Goal: Task Accomplishment & Management: Use online tool/utility

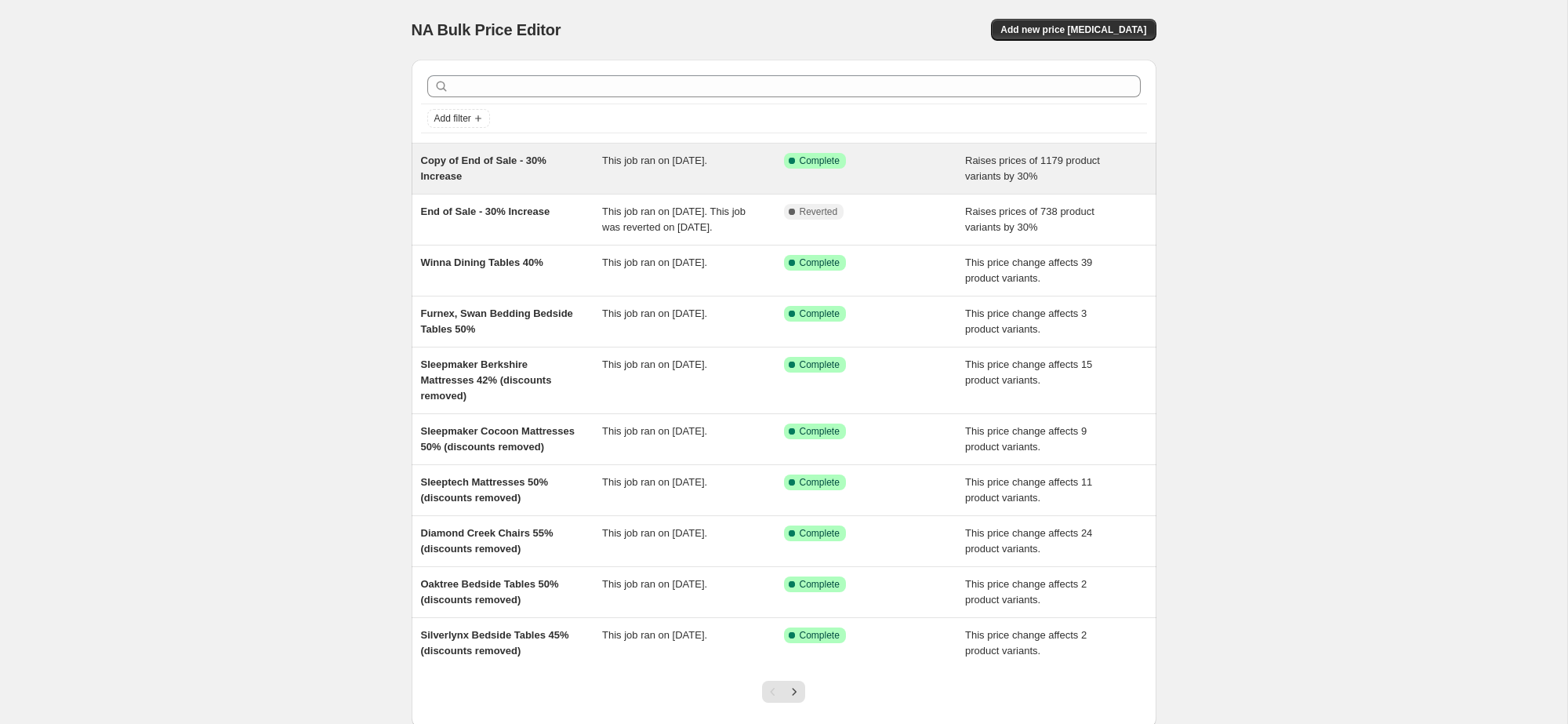
click at [694, 175] on div "This job ran on [DATE]." at bounding box center [692, 168] width 182 height 31
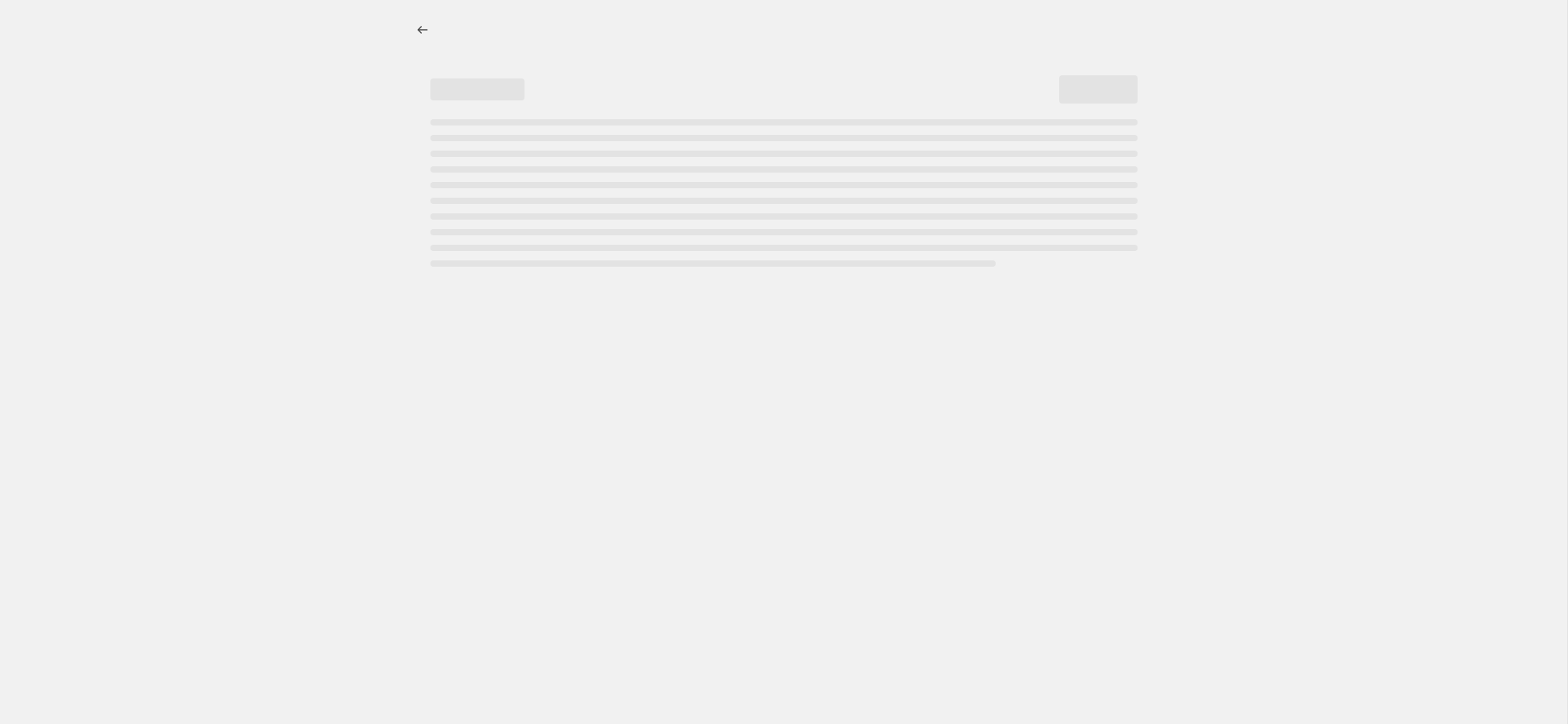
select select "percentage"
select select "remove"
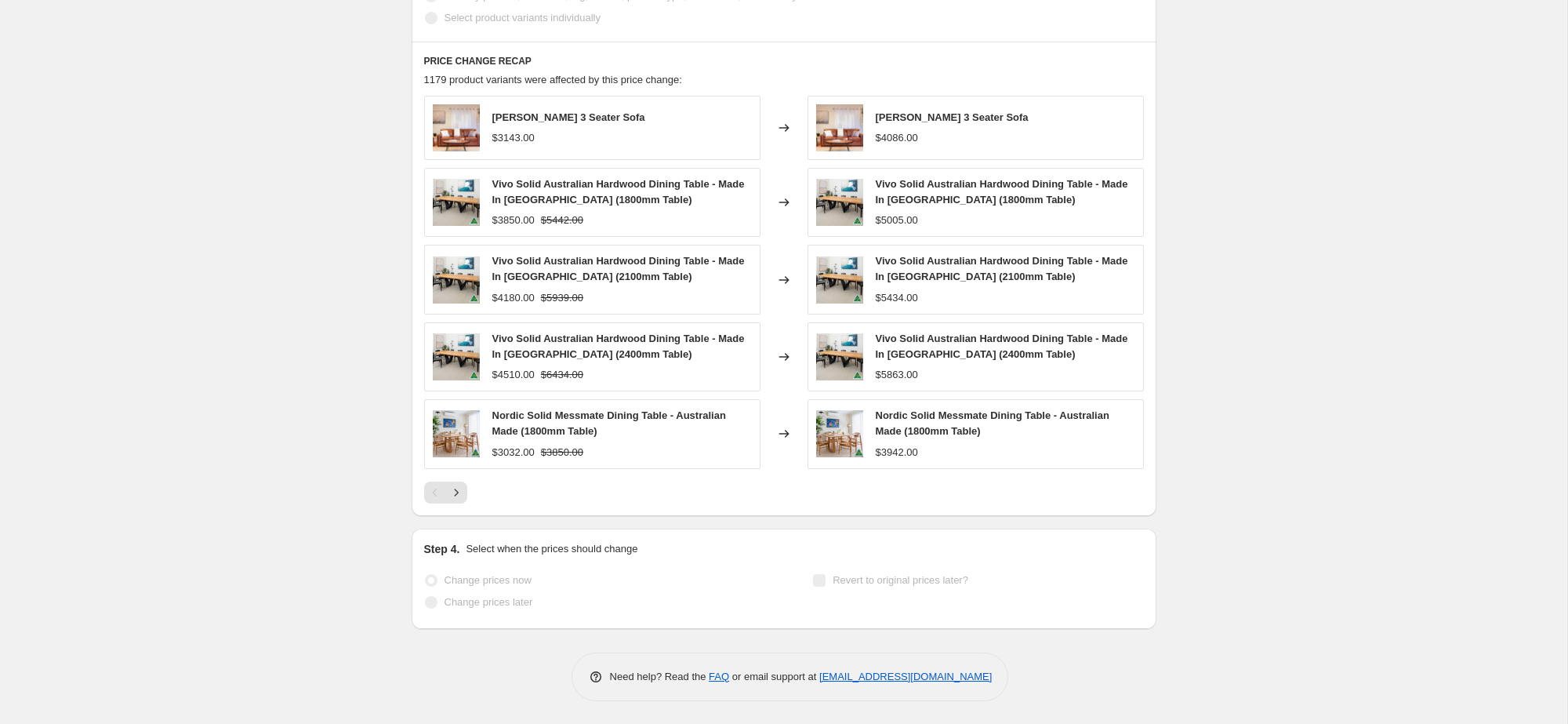
scroll to position [976, 0]
click at [457, 499] on icon "Next" at bounding box center [456, 494] width 16 height 16
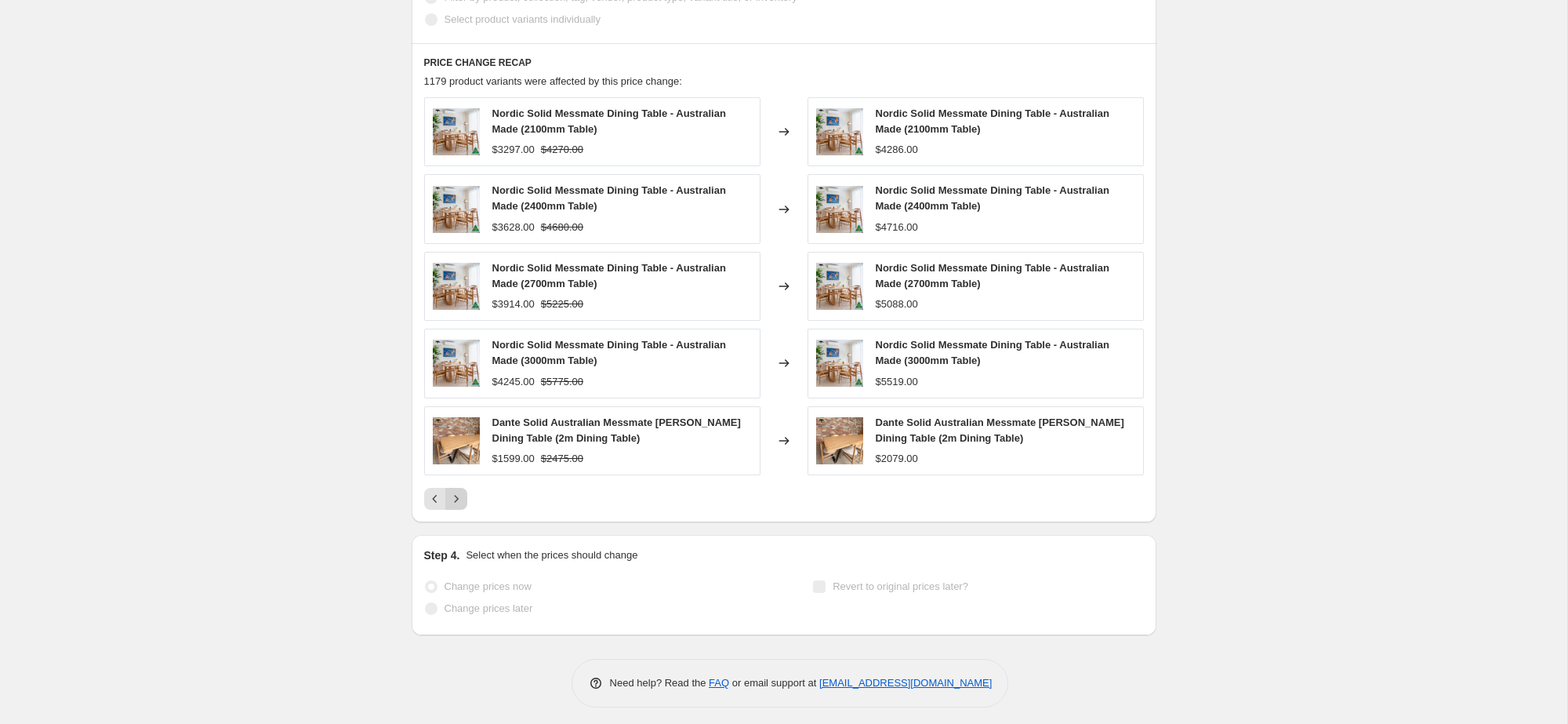
click at [457, 499] on icon "Next" at bounding box center [456, 499] width 4 height 7
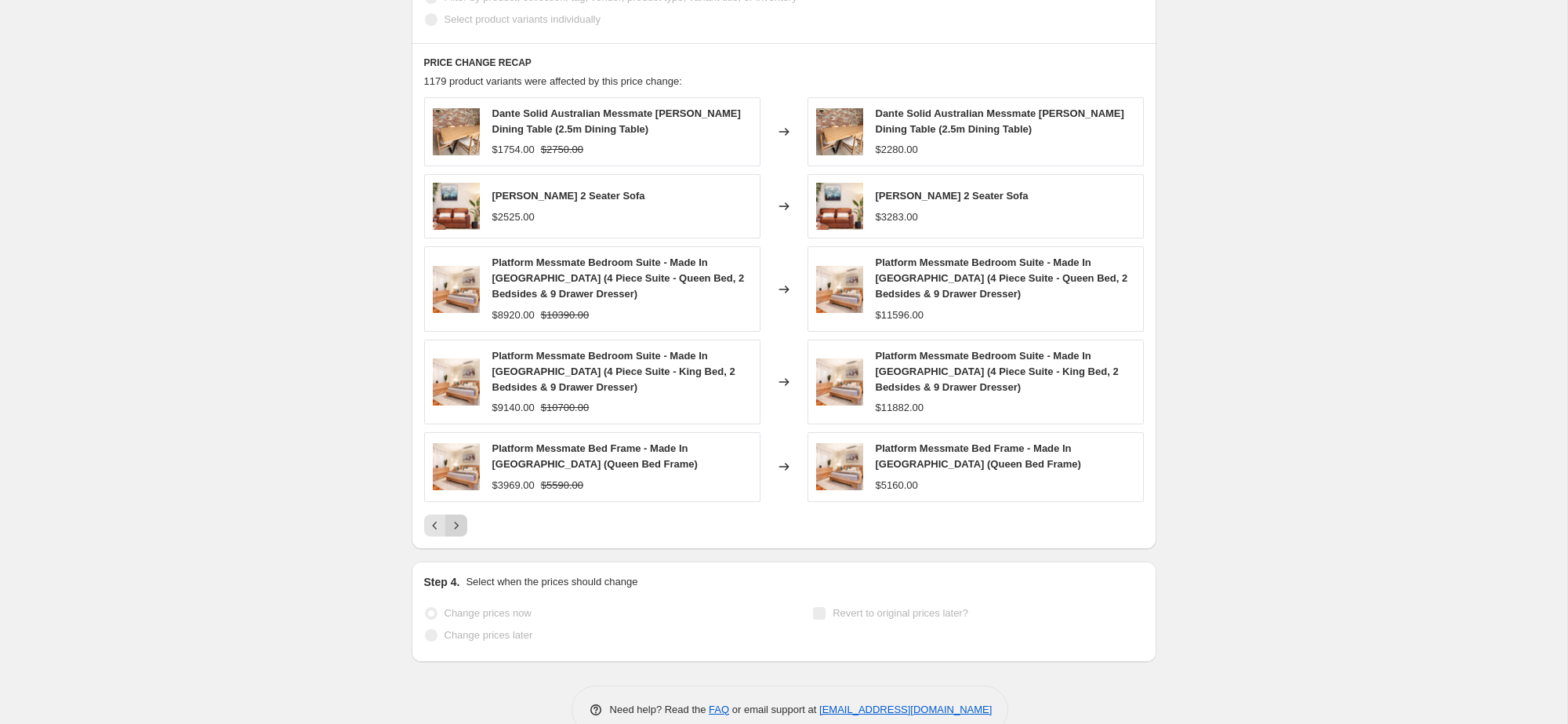
click at [460, 518] on icon "Next" at bounding box center [456, 525] width 16 height 16
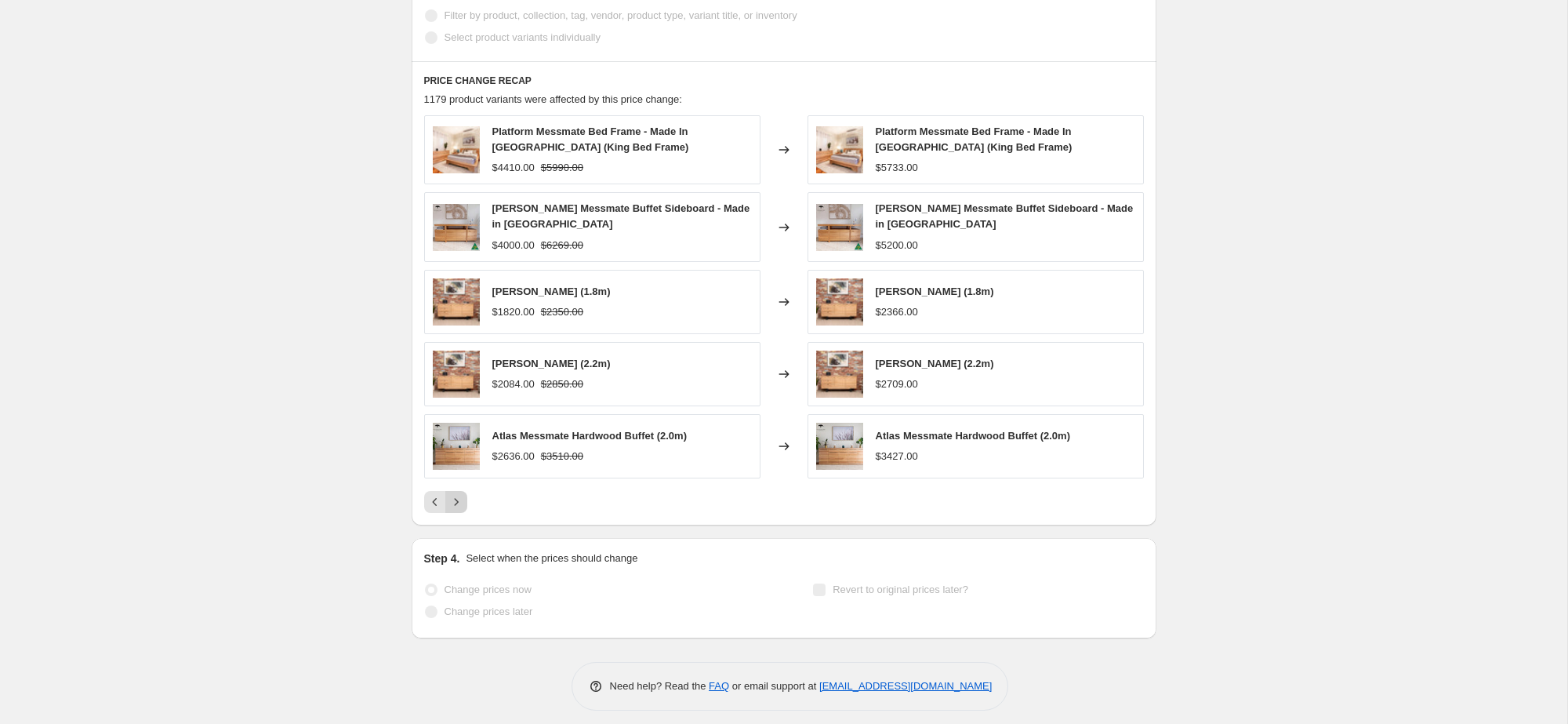
scroll to position [969, 0]
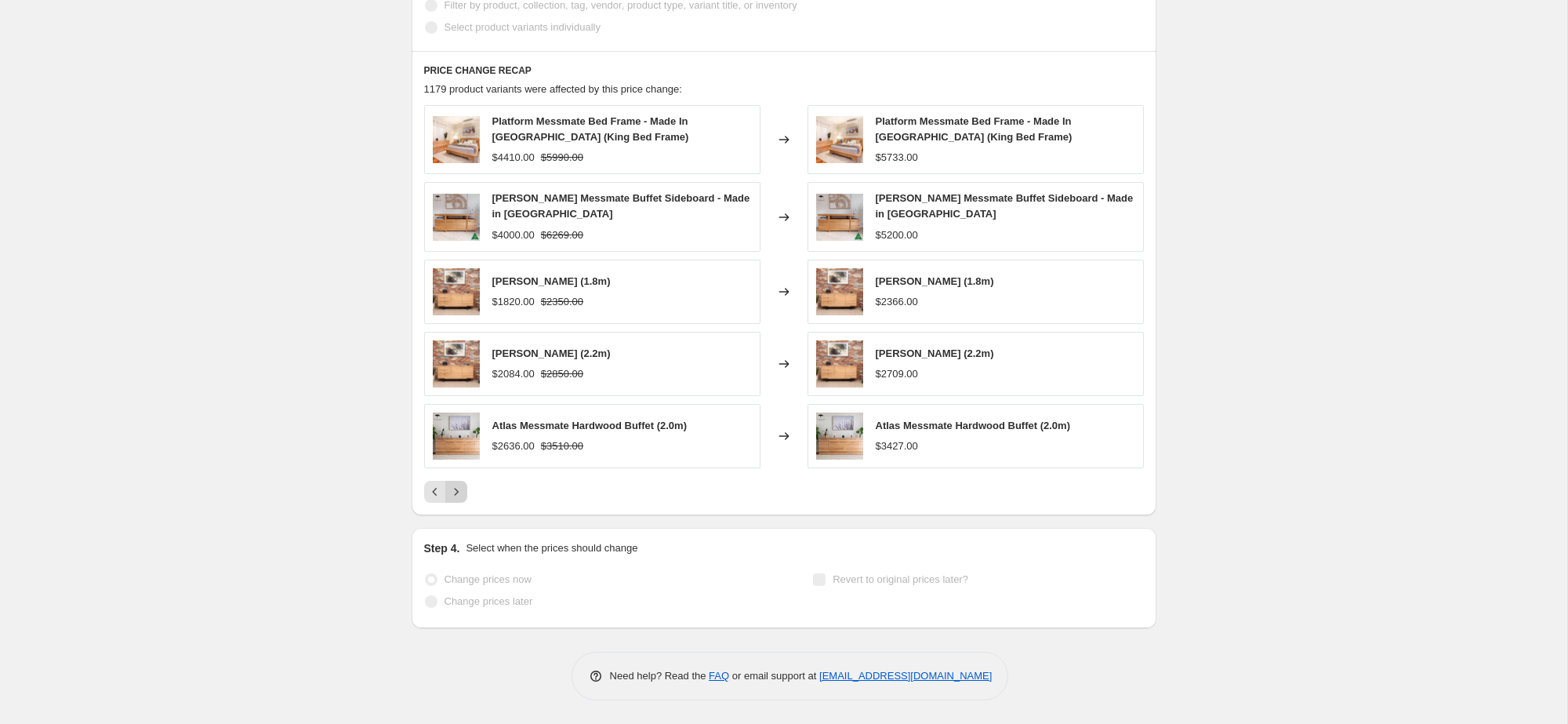
click at [461, 495] on icon "Next" at bounding box center [456, 492] width 16 height 16
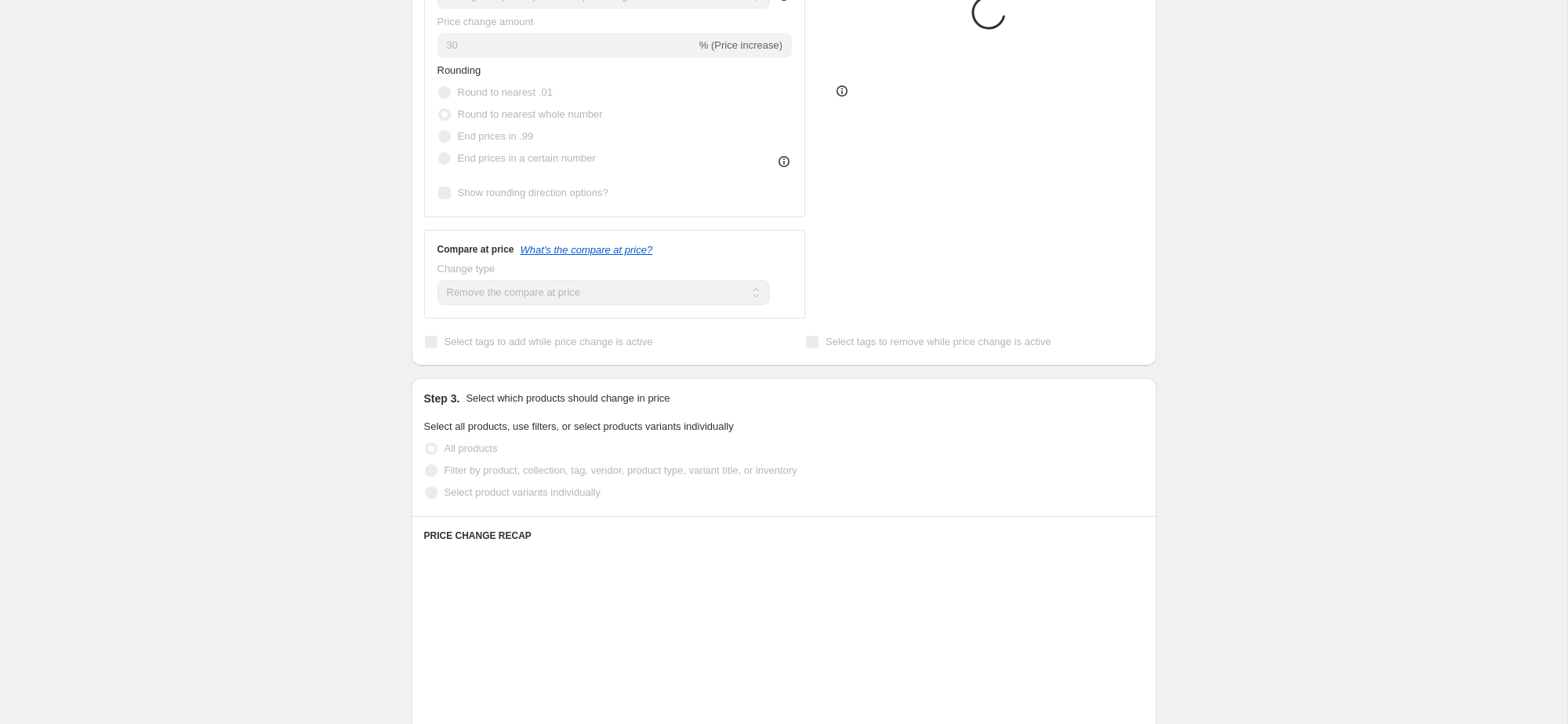
scroll to position [0, 0]
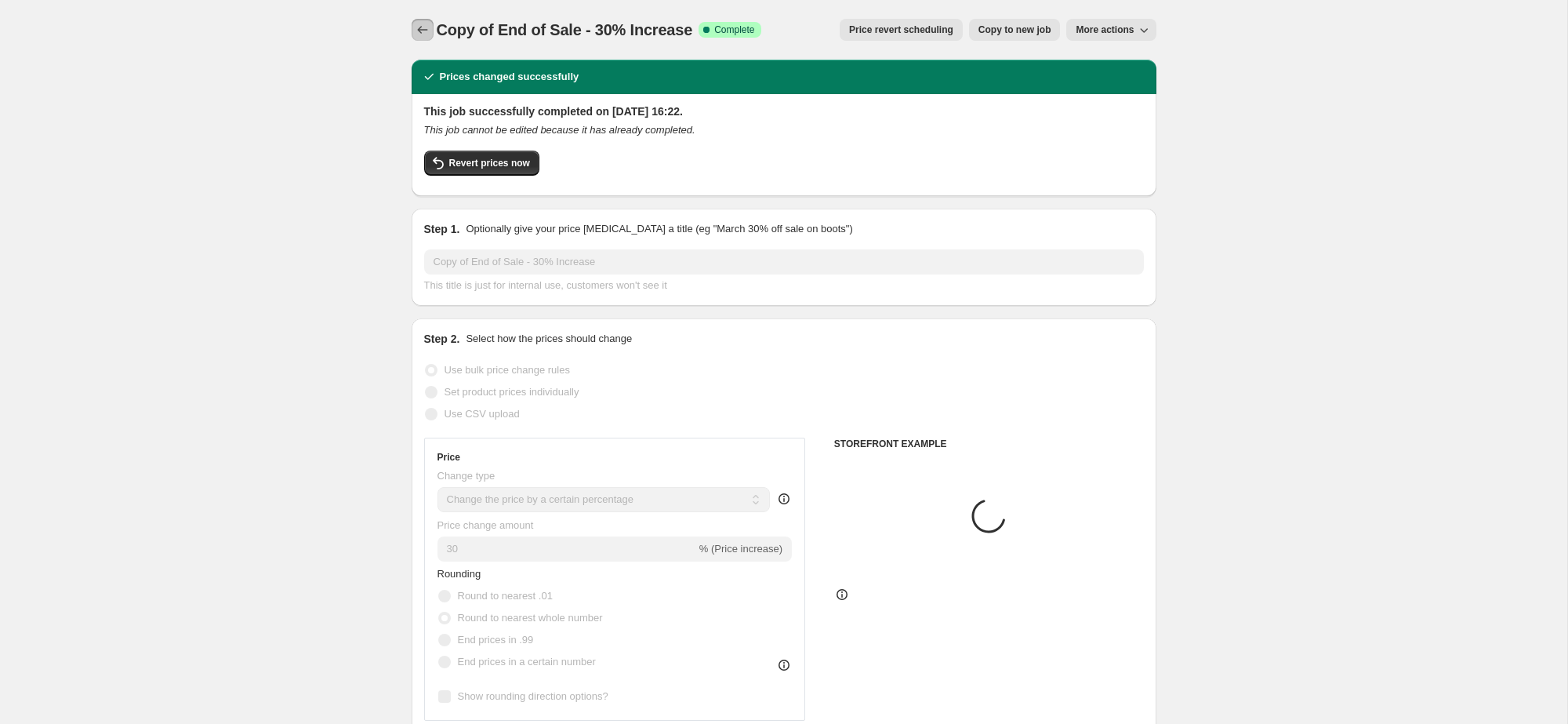
click at [421, 27] on icon "Price change jobs" at bounding box center [422, 29] width 16 height 16
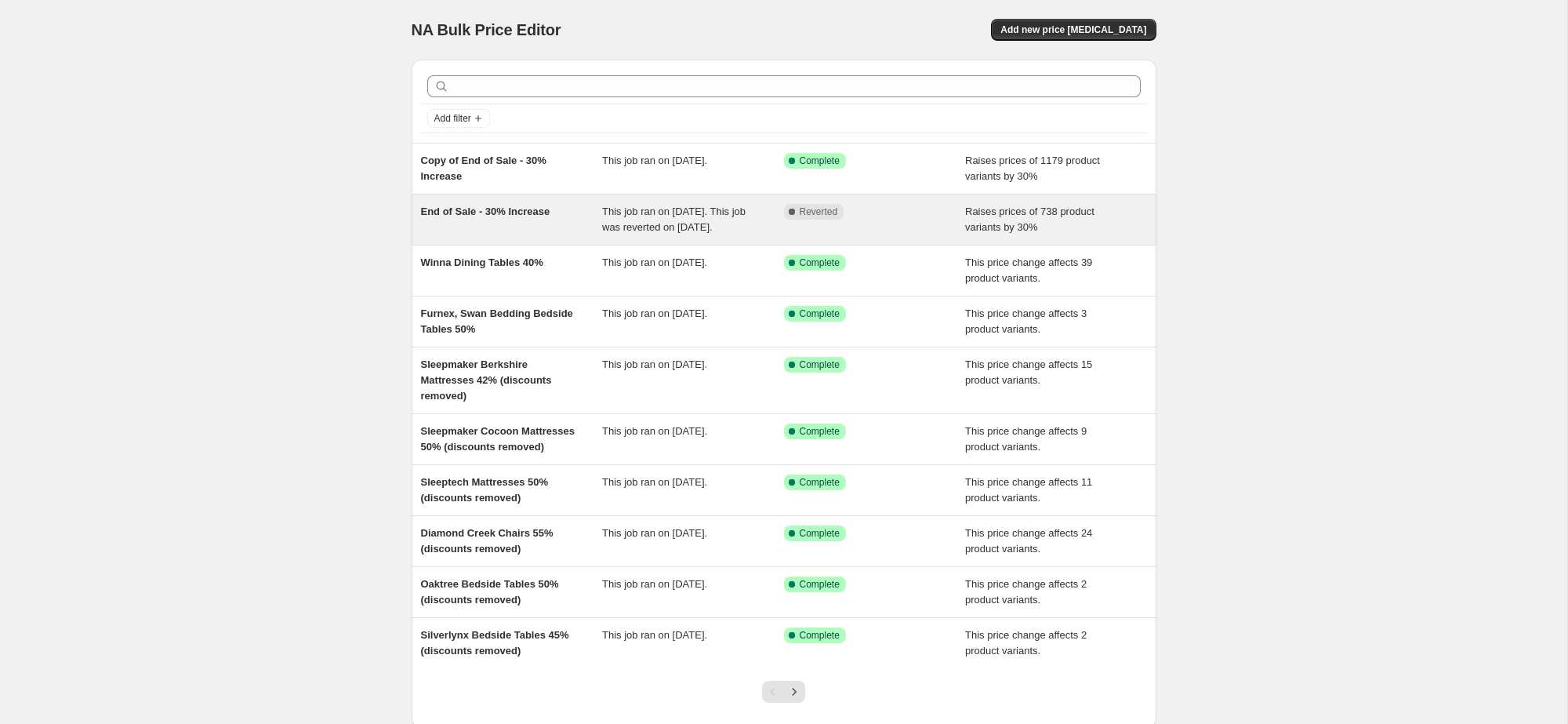
click at [626, 226] on span "This job ran on [DATE]. This job was reverted on [DATE]." at bounding box center [673, 219] width 143 height 28
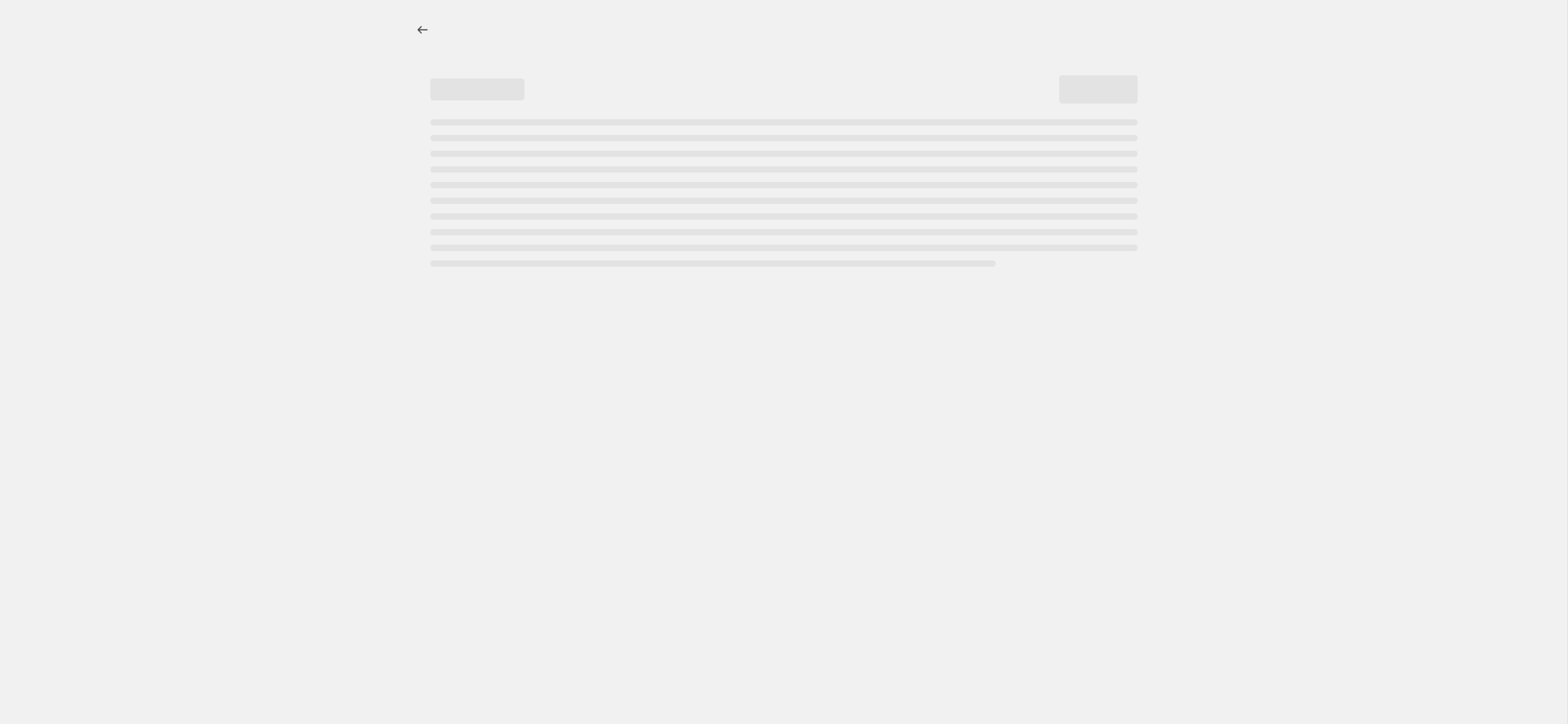
select select "percentage"
select select "no_change"
select select "product_status"
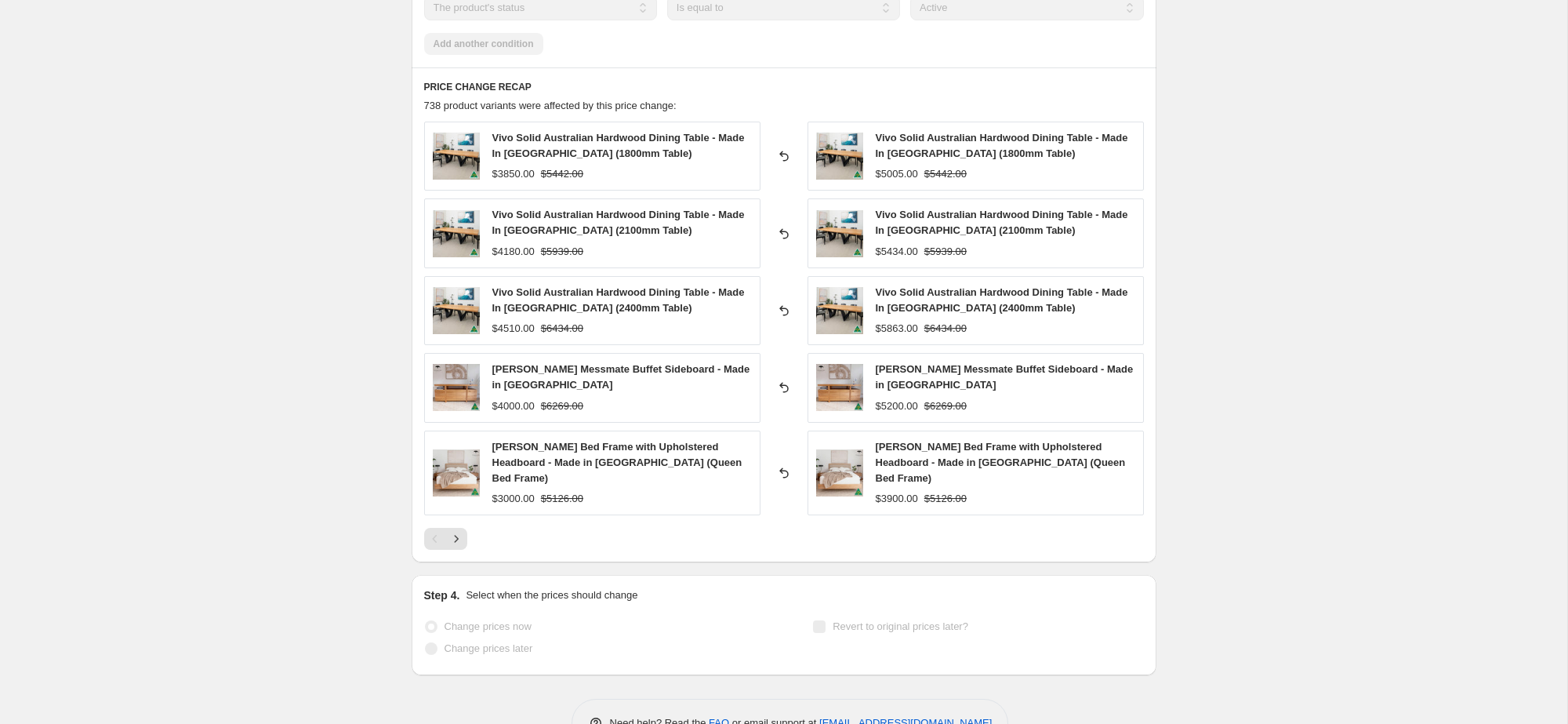
scroll to position [1115, 0]
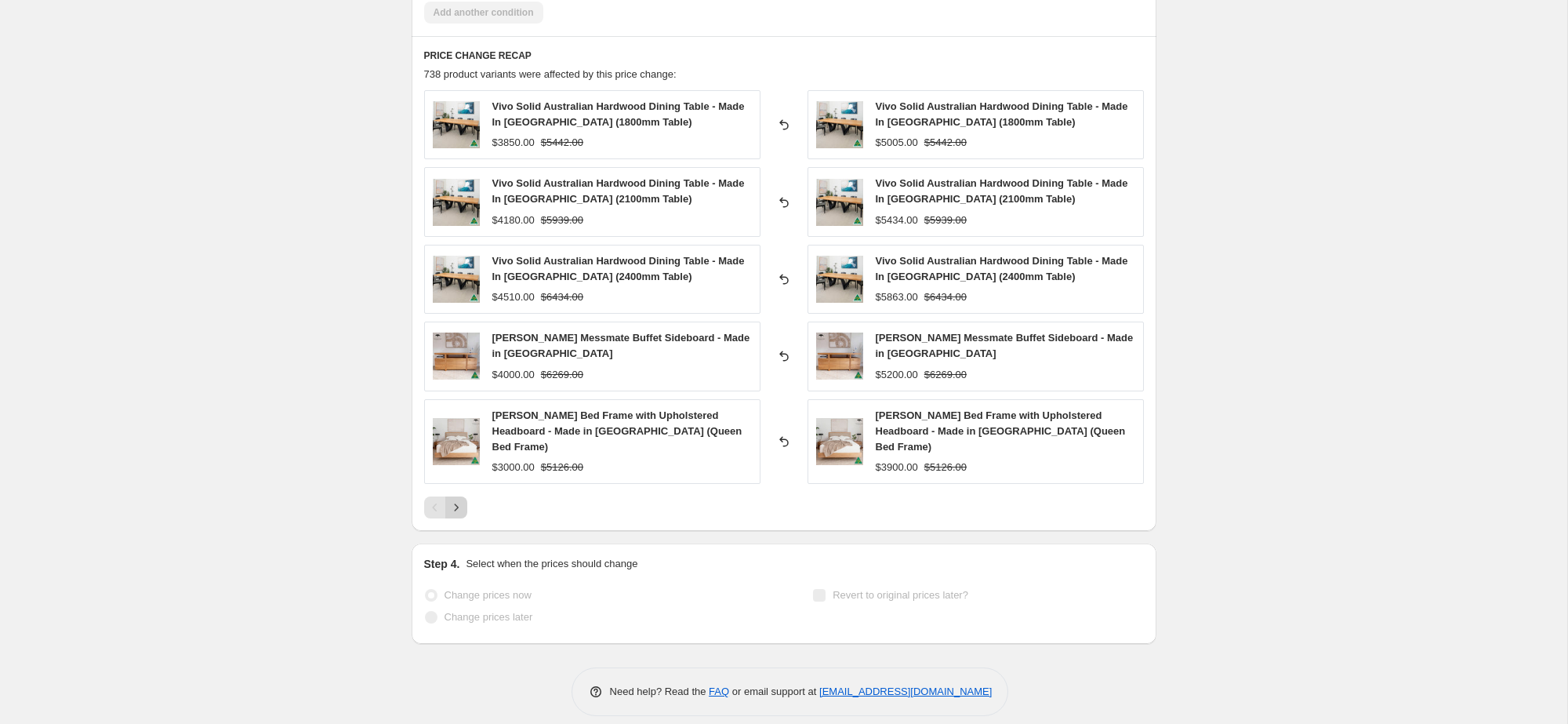
click at [455, 499] on icon "Next" at bounding box center [456, 507] width 16 height 16
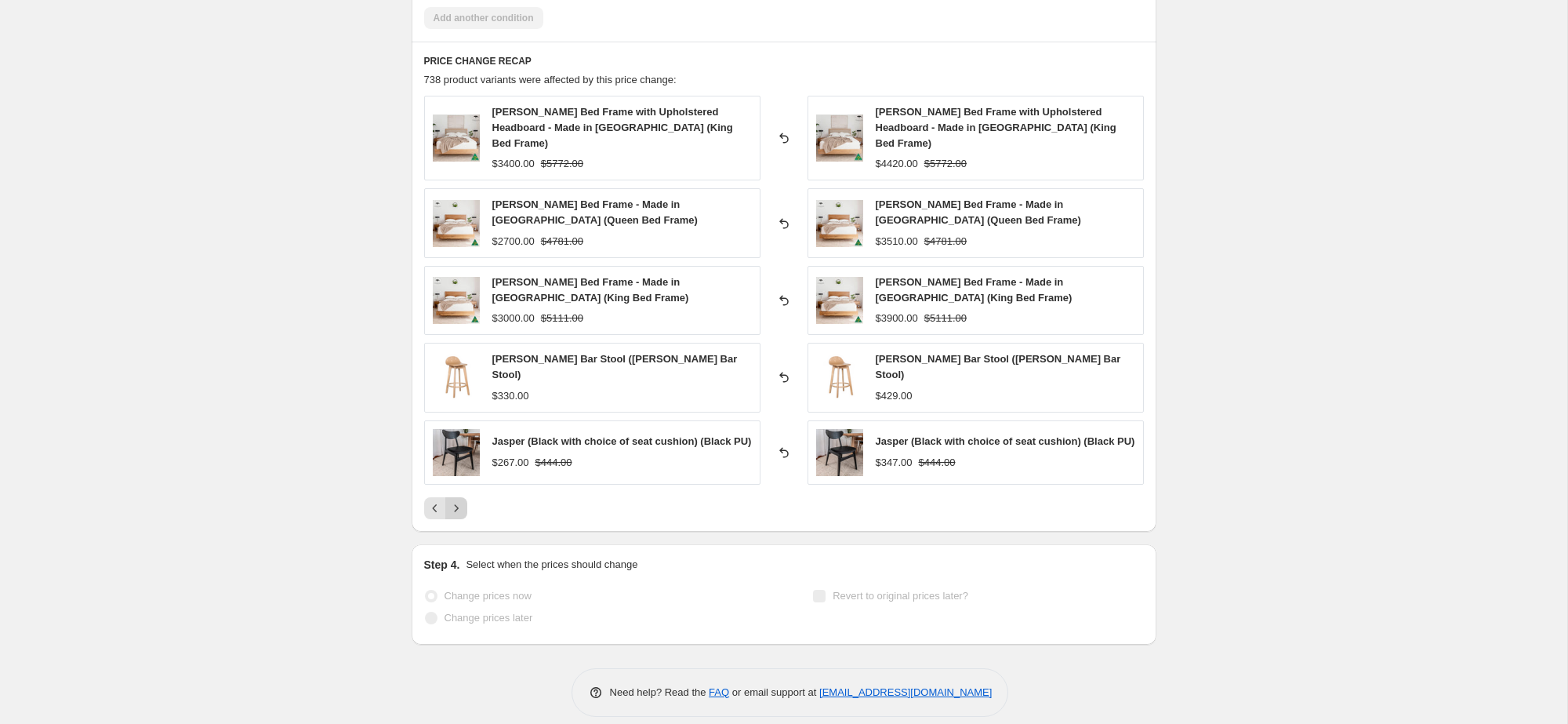
click at [455, 500] on icon "Next" at bounding box center [456, 508] width 16 height 16
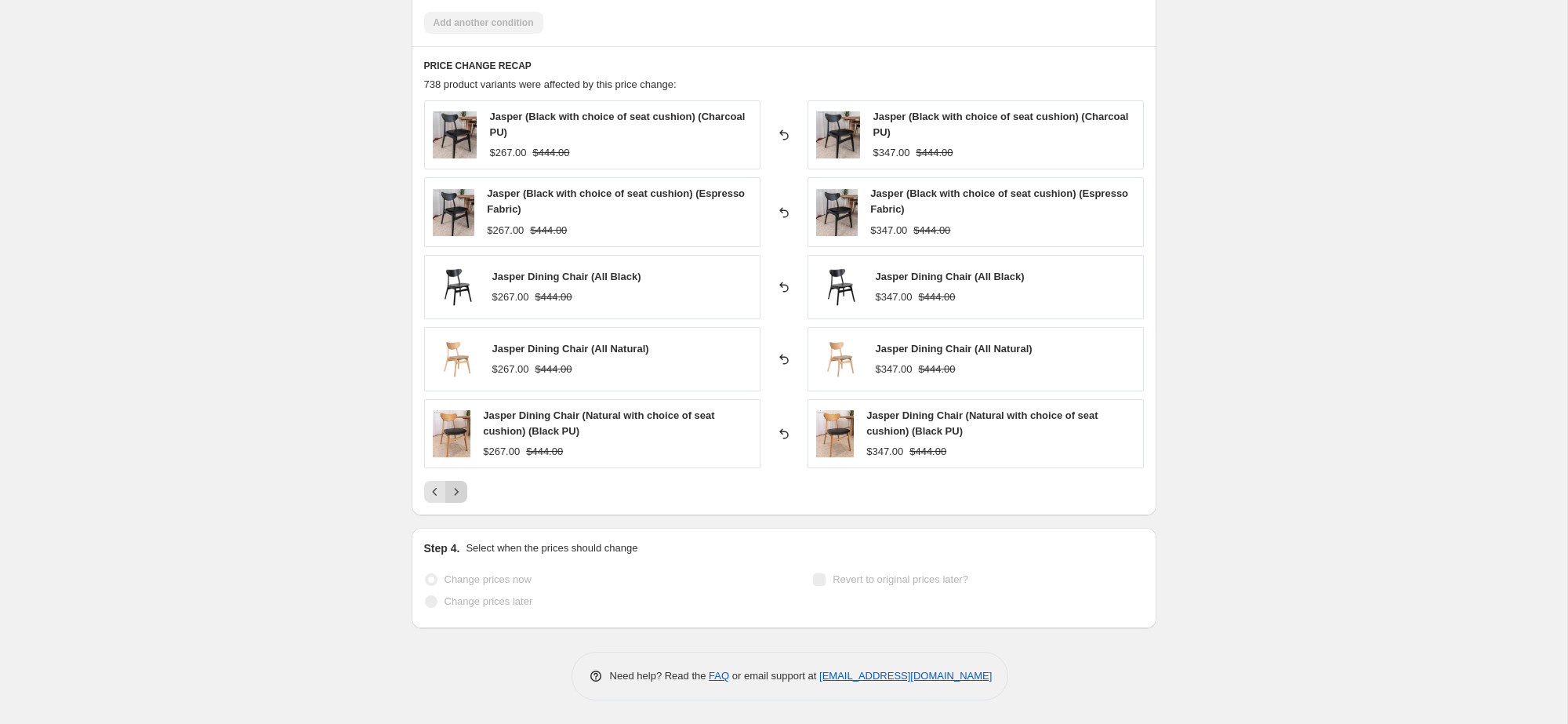
click at [455, 499] on icon "Next" at bounding box center [456, 492] width 16 height 16
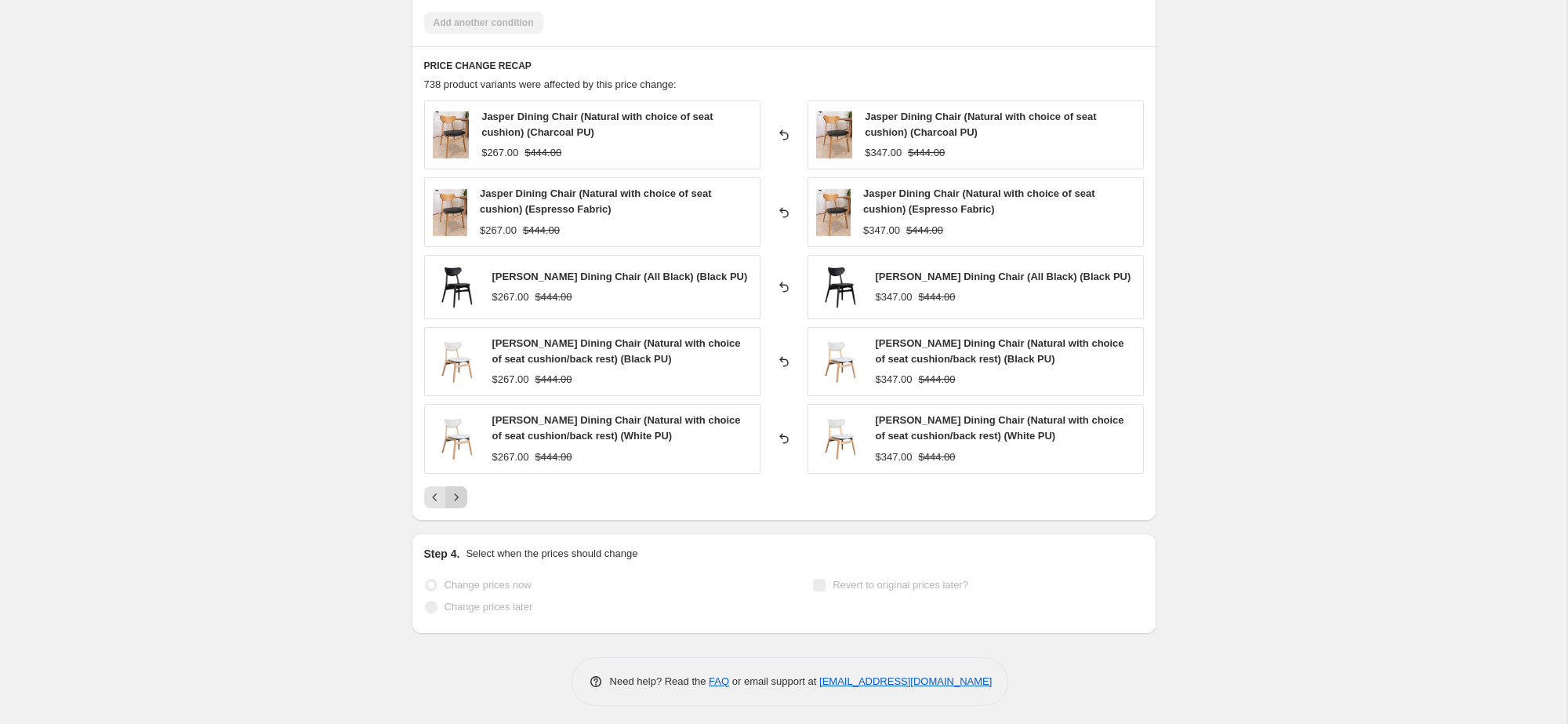
click at [455, 499] on icon "Next" at bounding box center [456, 498] width 16 height 16
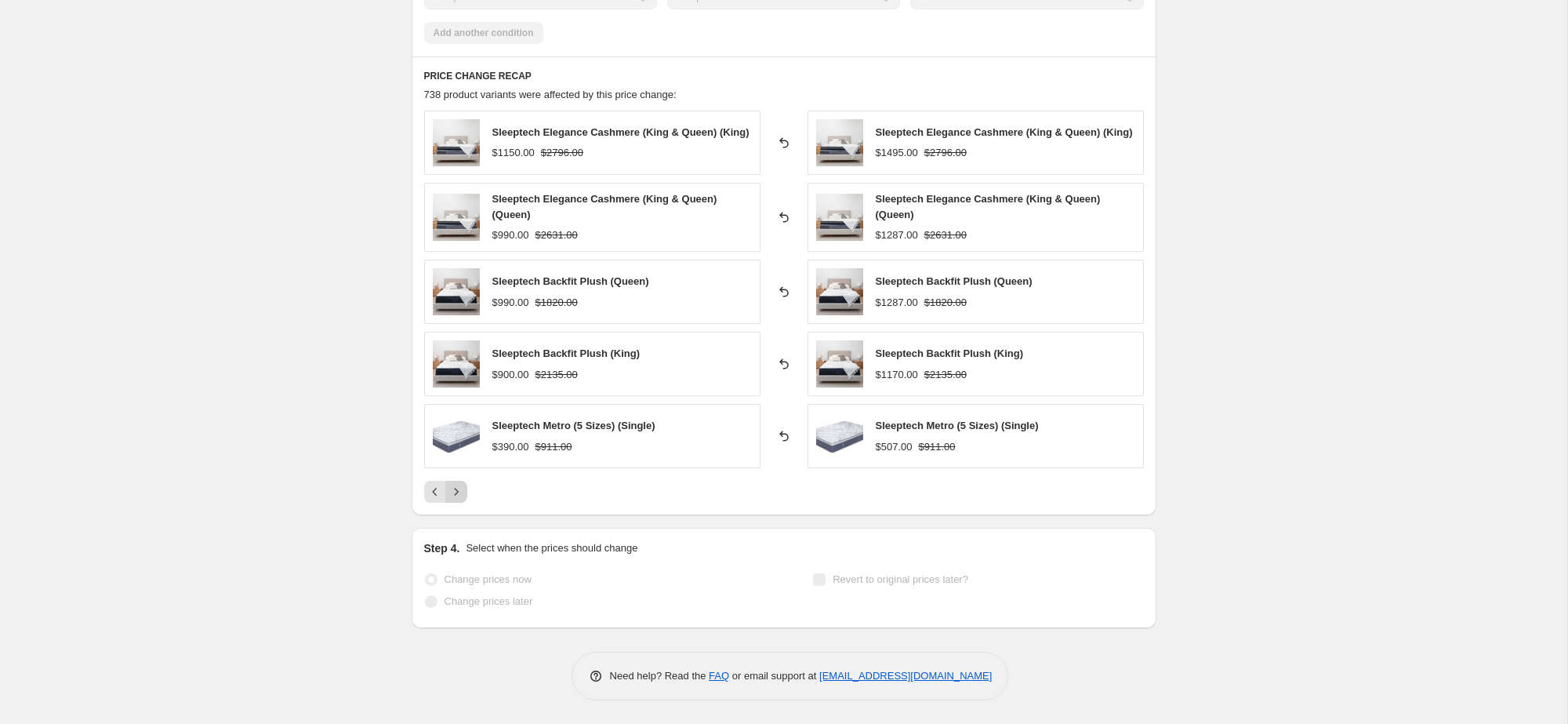
click at [455, 499] on icon "Next" at bounding box center [456, 492] width 16 height 16
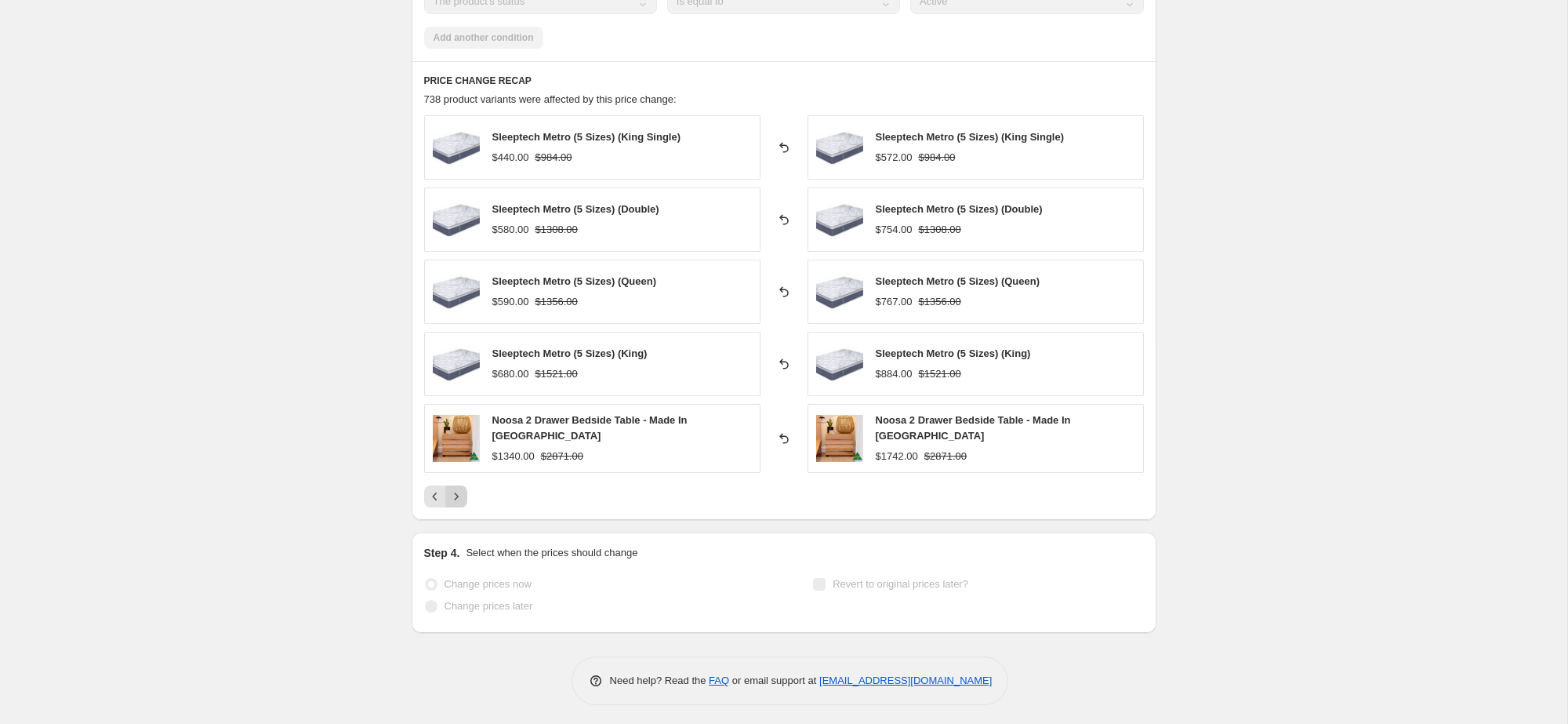
click at [455, 499] on icon "Next" at bounding box center [456, 497] width 16 height 16
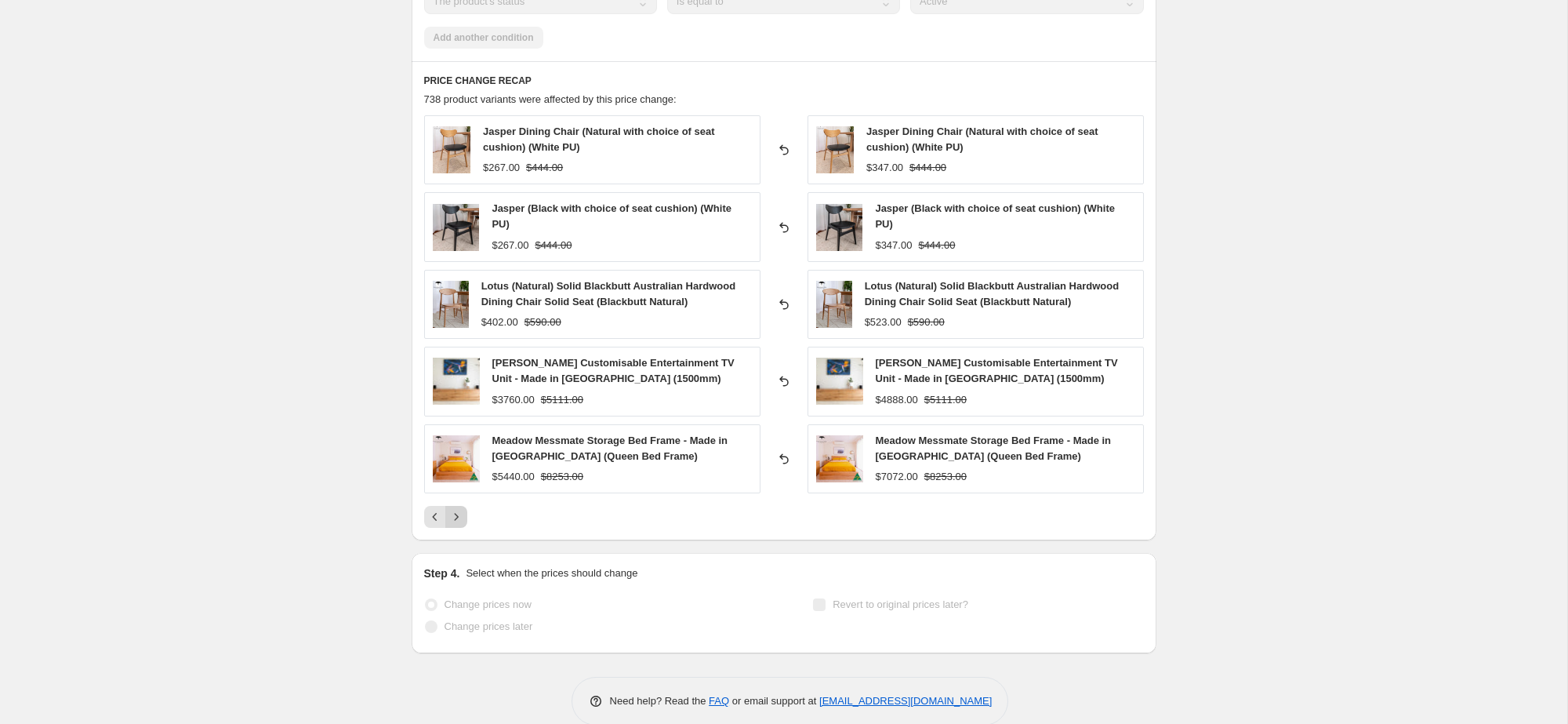
click at [455, 499] on div "Jasper Dining Chair (Natural with choice of seat cushion) (White PU) $267.00 $4…" at bounding box center [784, 321] width 720 height 413
click at [461, 519] on icon "Next" at bounding box center [456, 517] width 16 height 16
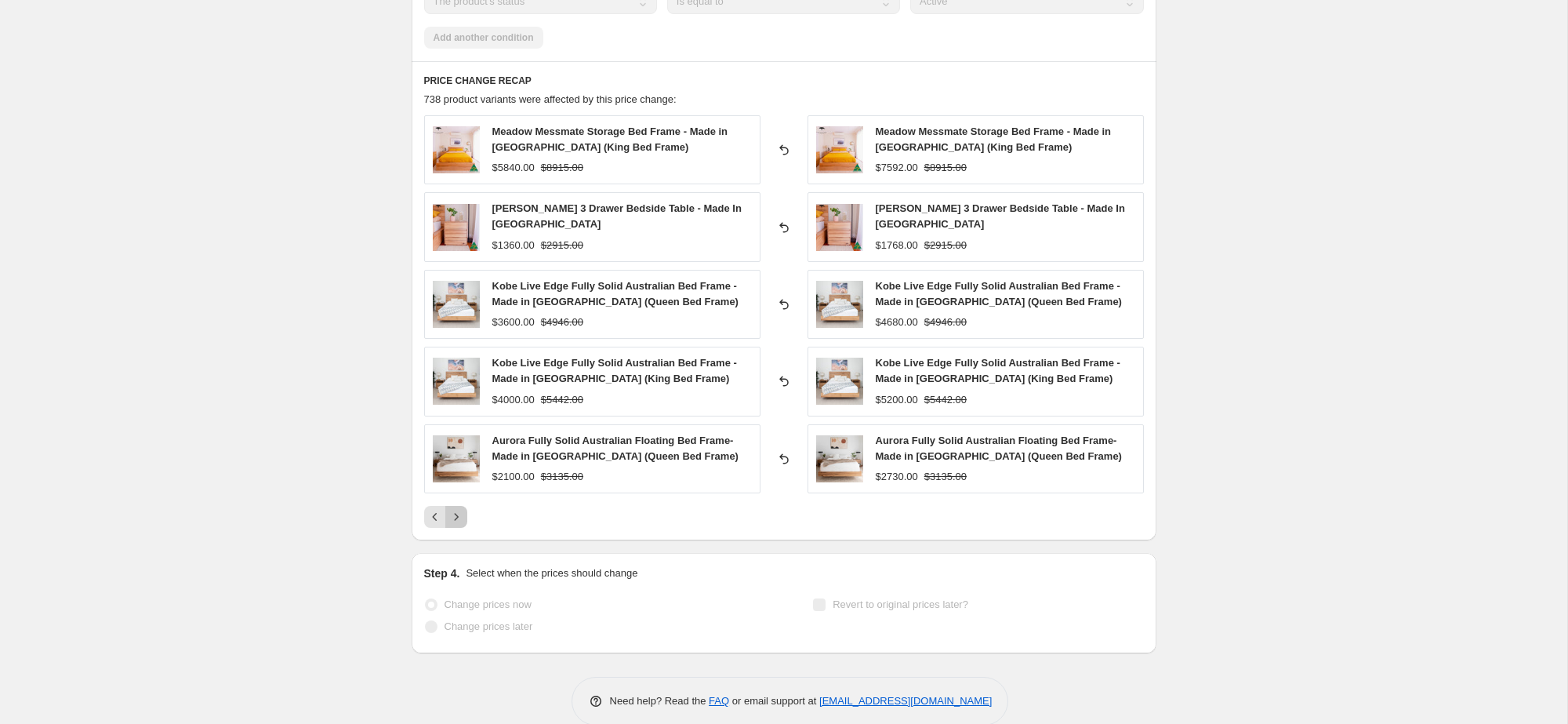
click at [461, 519] on button "Next" at bounding box center [456, 517] width 22 height 22
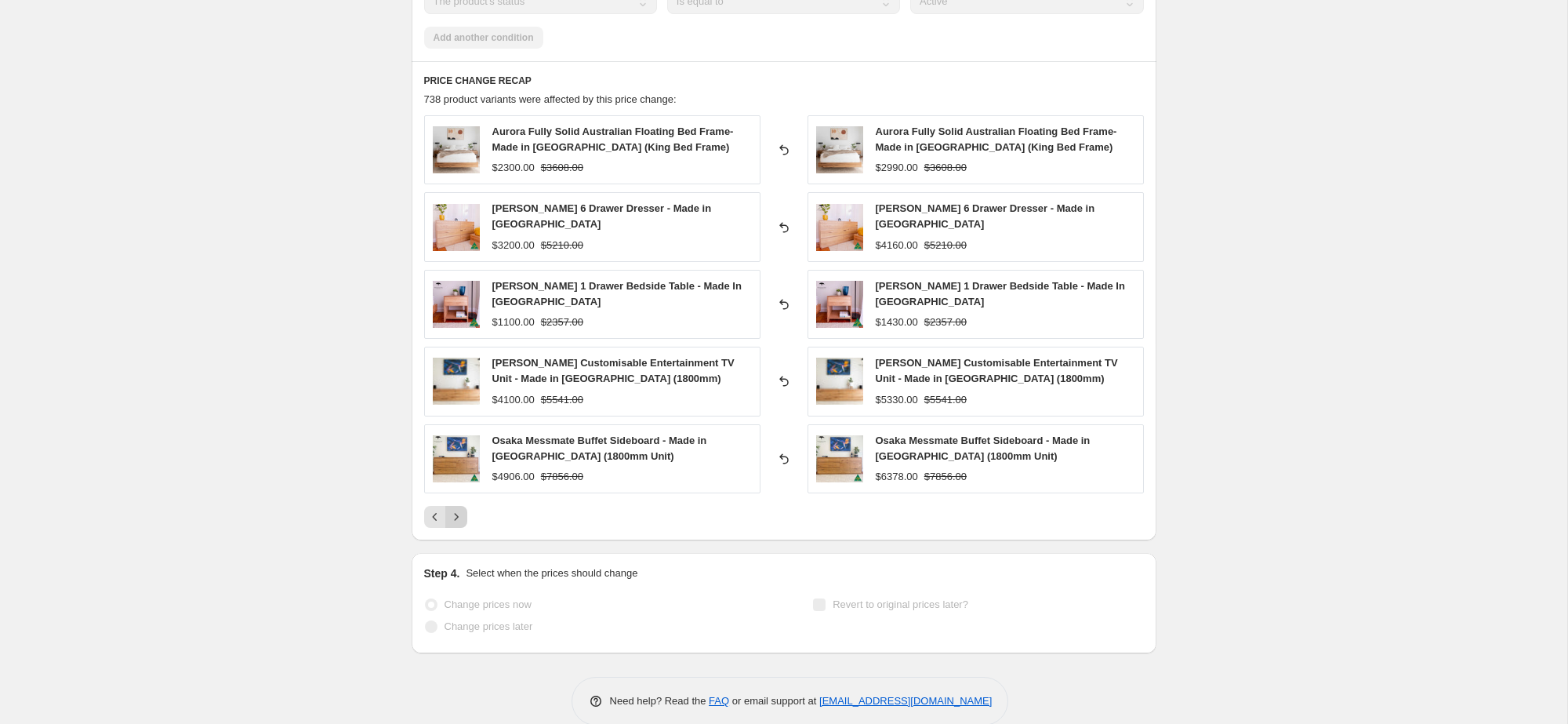
click at [462, 509] on icon "Next" at bounding box center [456, 517] width 16 height 16
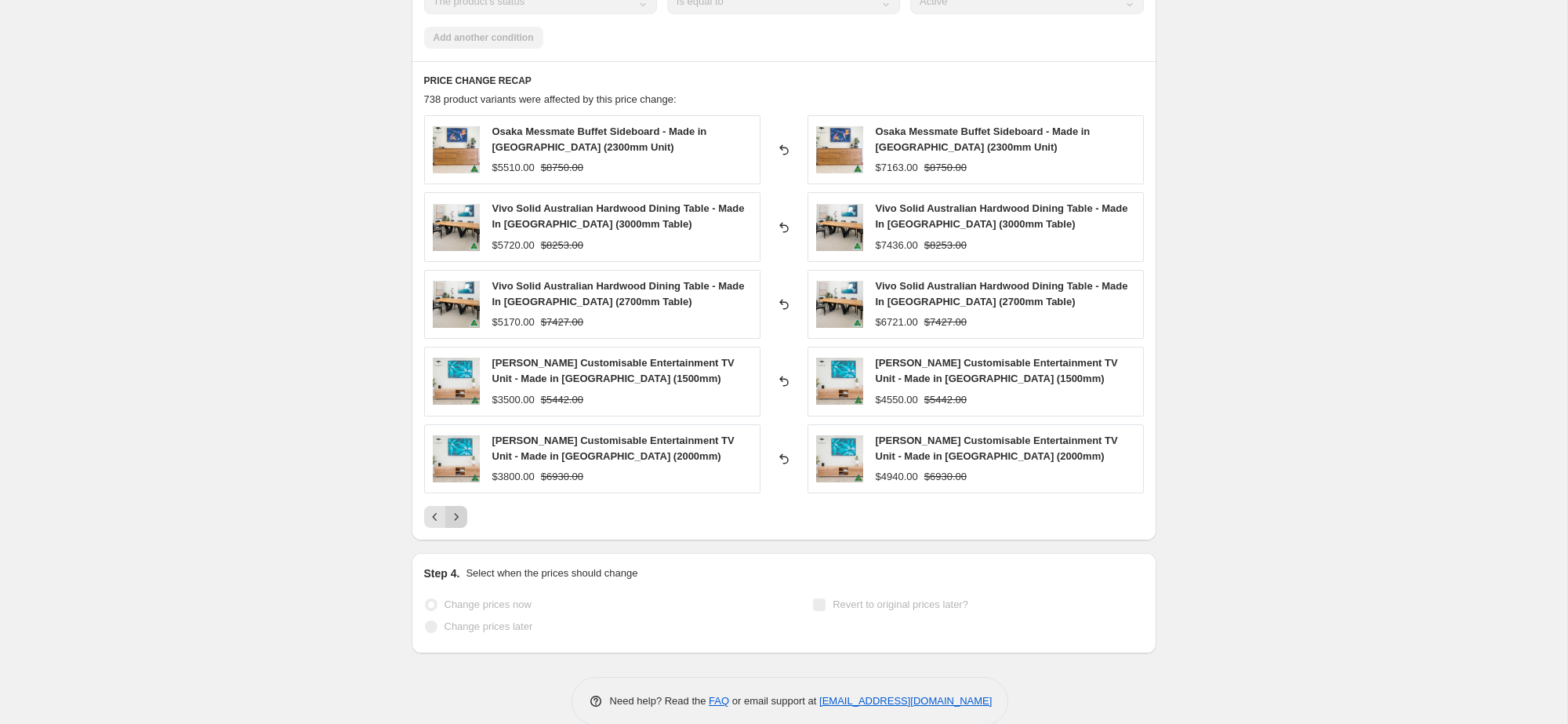
click at [462, 522] on icon "Next" at bounding box center [456, 517] width 16 height 16
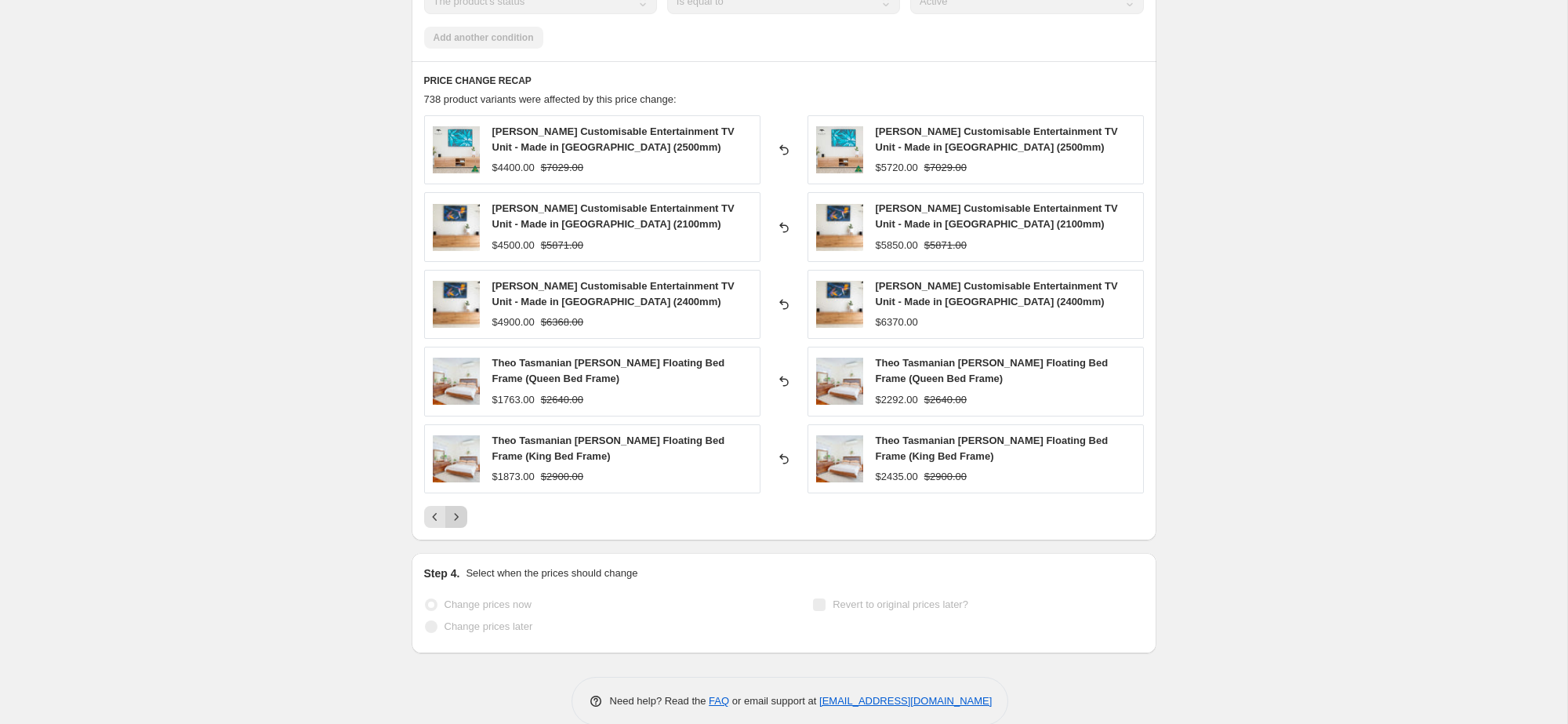
click at [463, 509] on icon "Next" at bounding box center [456, 517] width 16 height 16
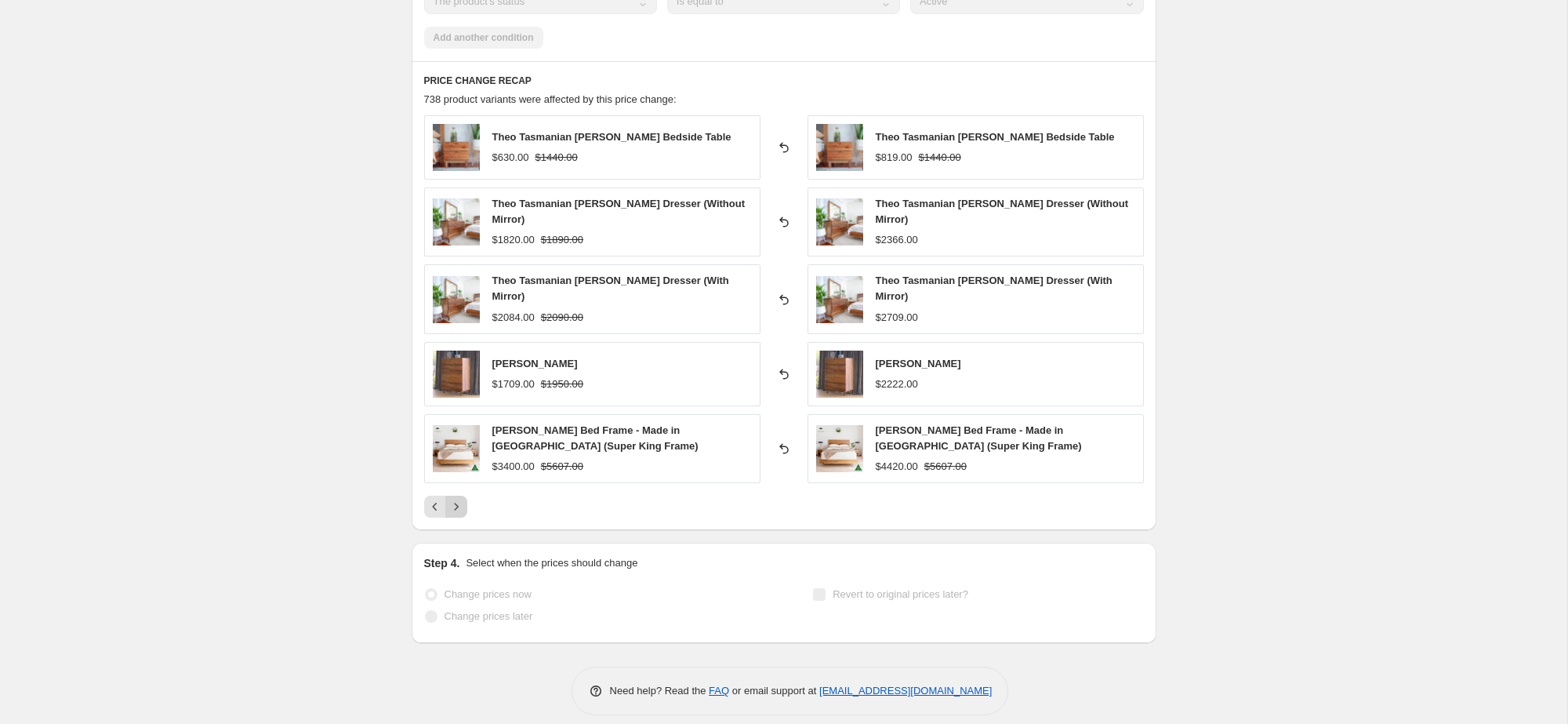
click at [464, 509] on button "Next" at bounding box center [456, 506] width 22 height 22
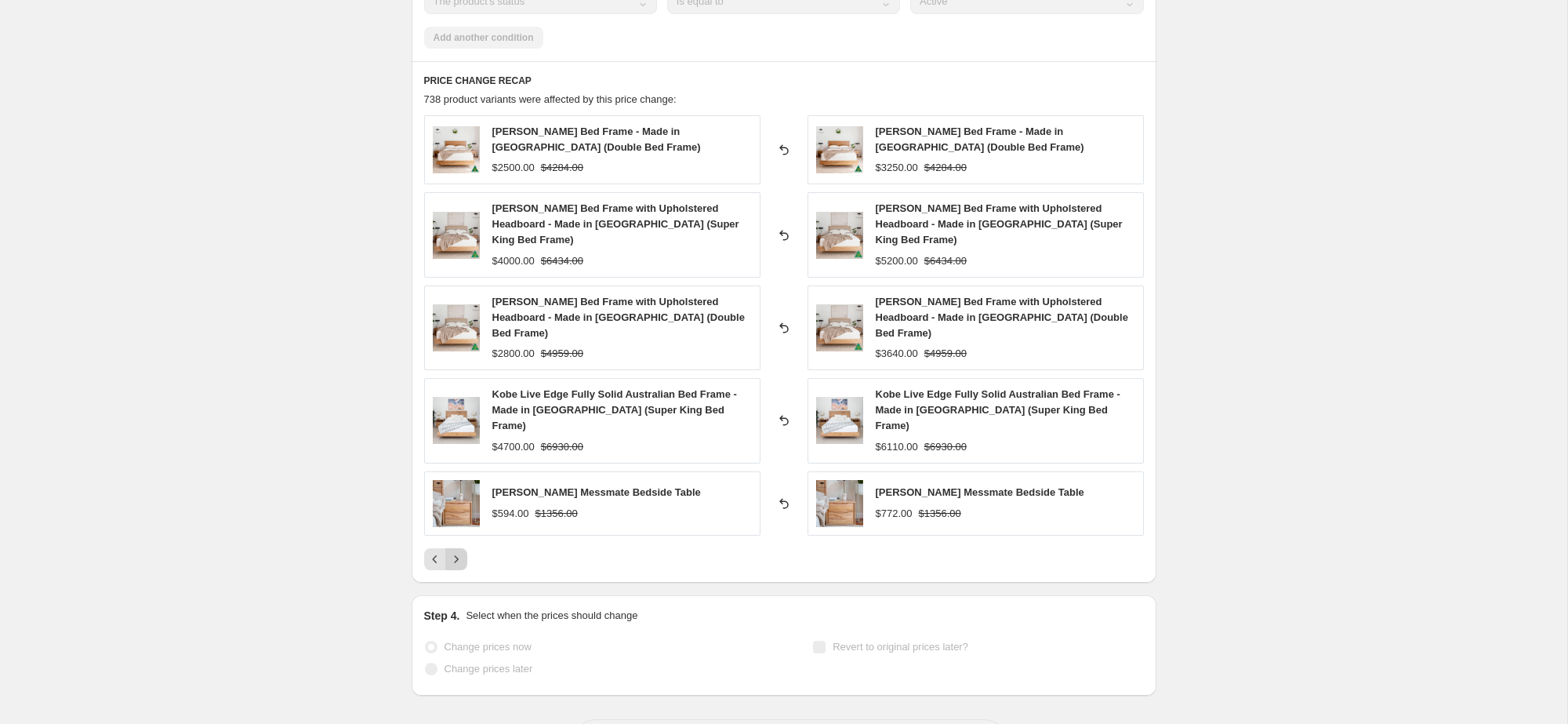
click at [464, 549] on button "Next" at bounding box center [456, 559] width 22 height 22
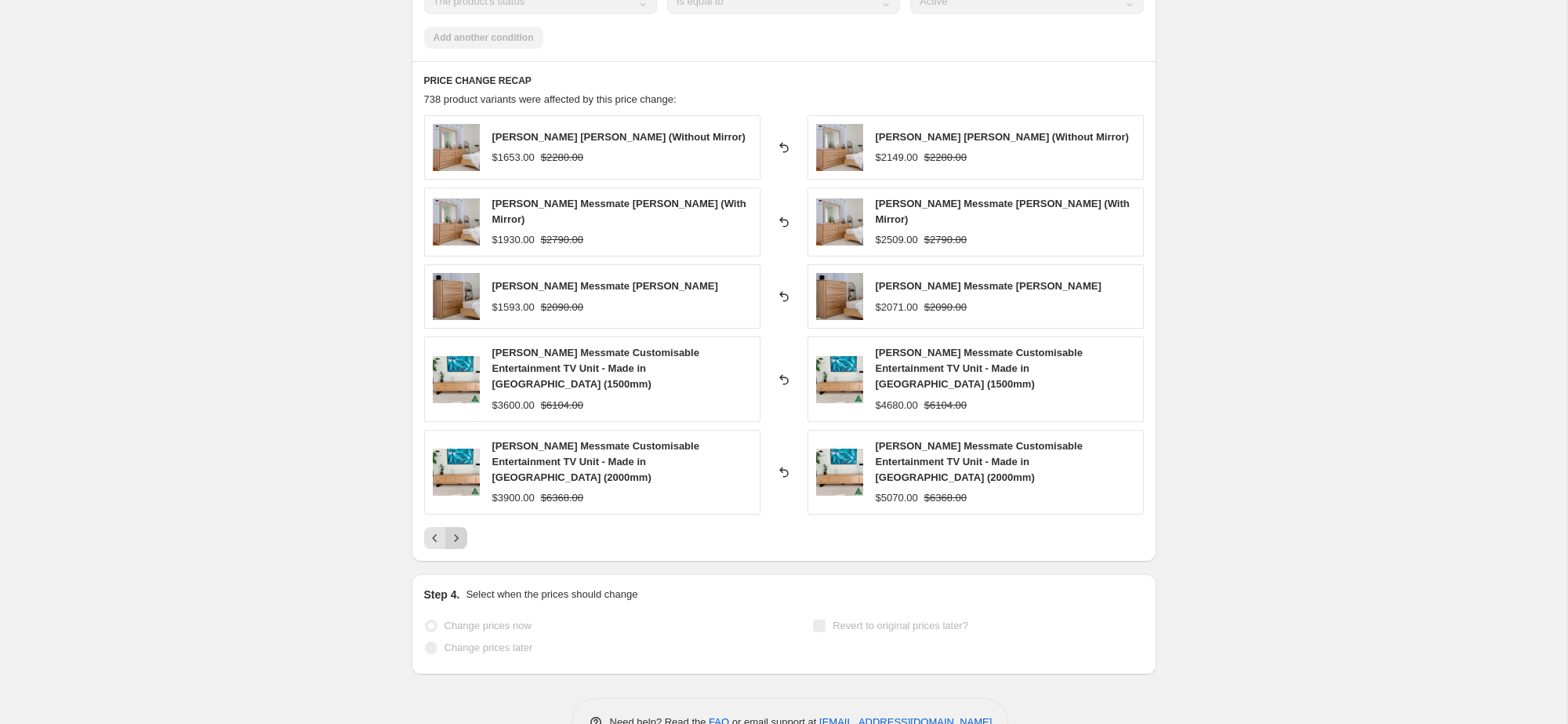
click at [464, 527] on button "Next" at bounding box center [456, 537] width 22 height 22
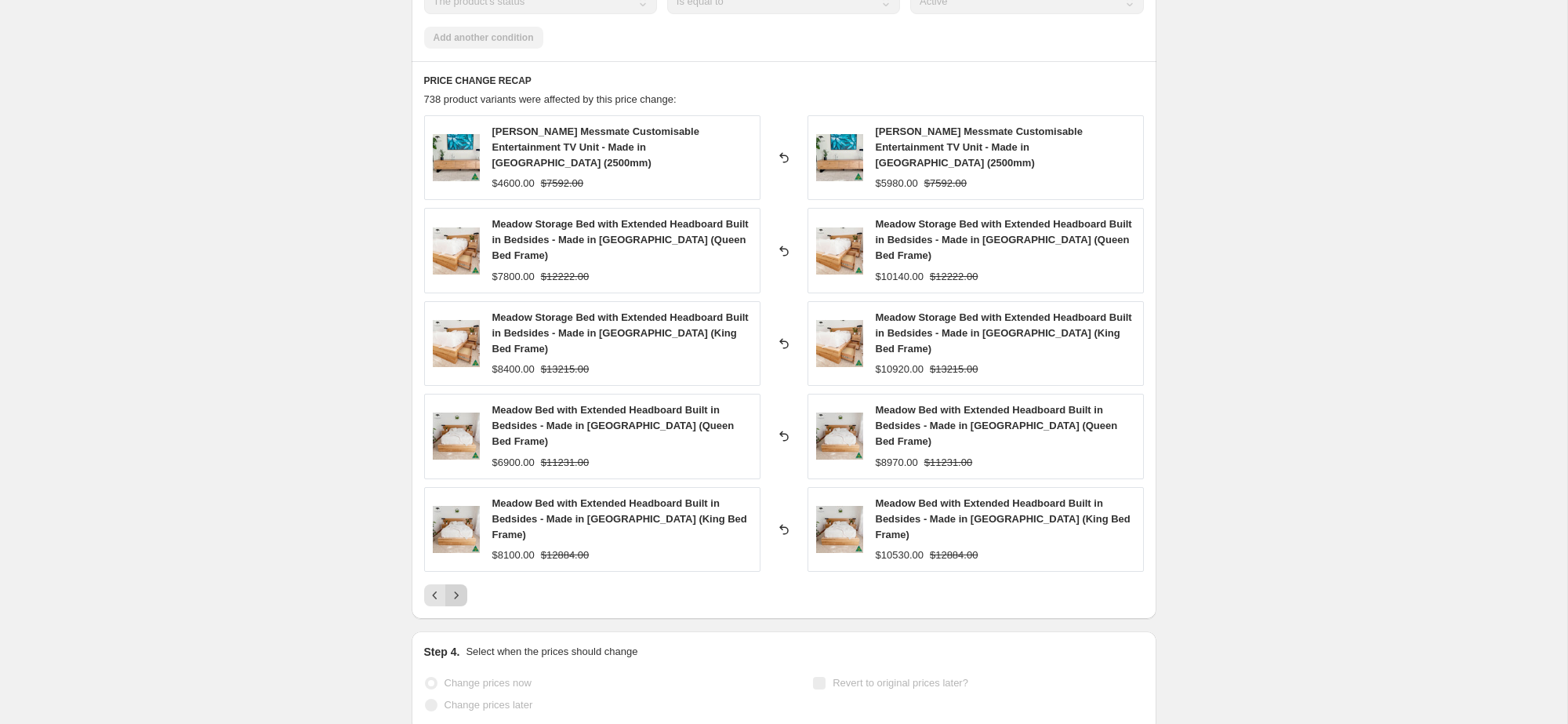
click at [464, 584] on button "Next" at bounding box center [456, 594] width 22 height 22
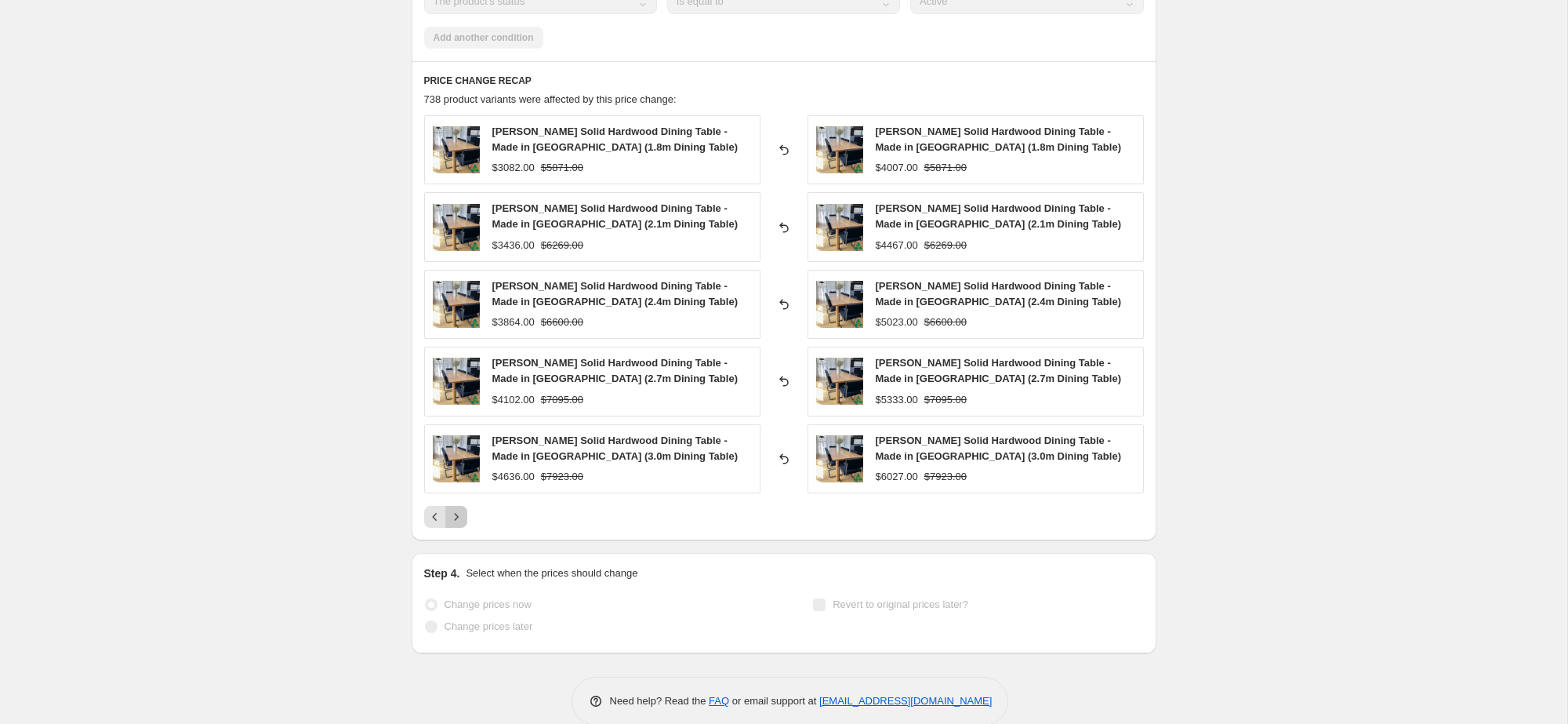
click at [464, 509] on button "Next" at bounding box center [456, 517] width 22 height 22
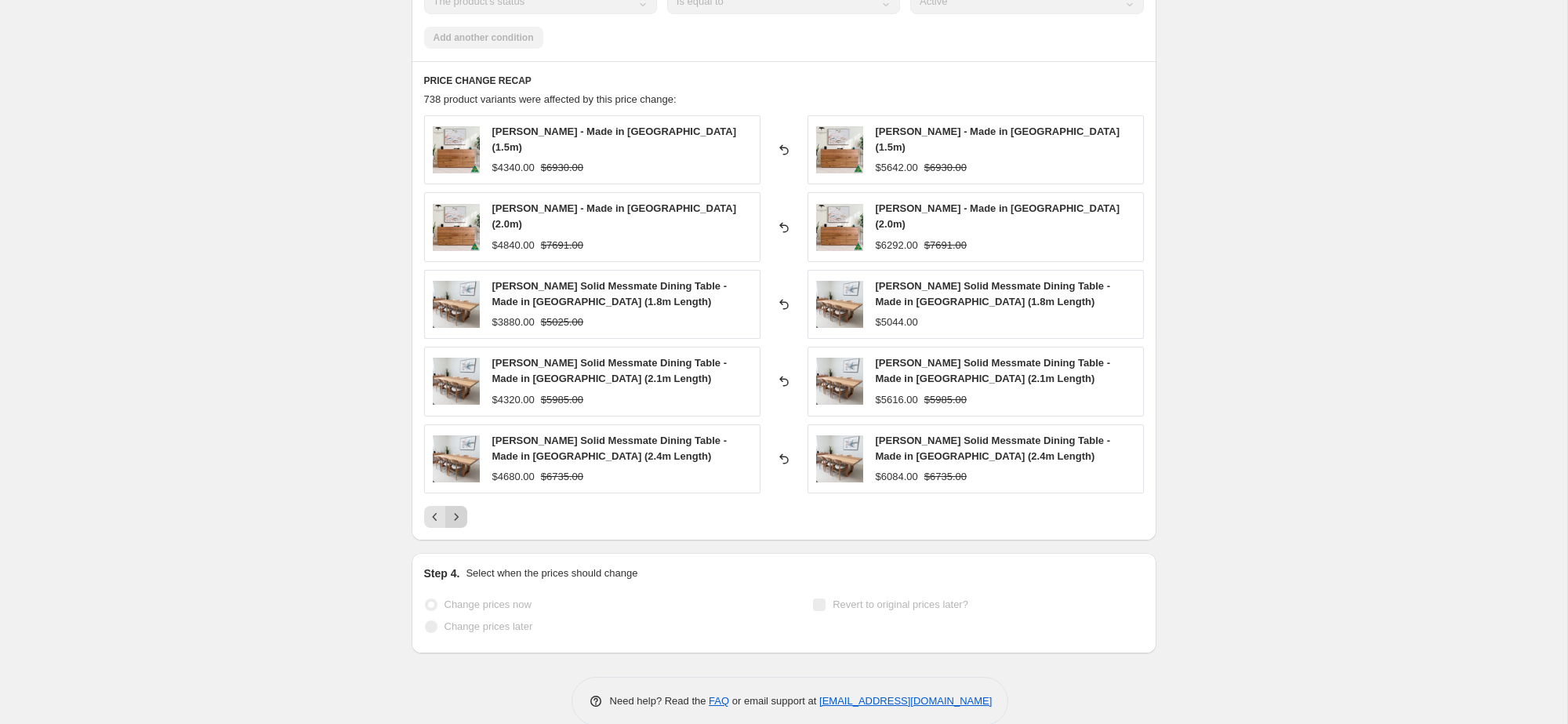
click at [464, 509] on button "Next" at bounding box center [456, 517] width 22 height 22
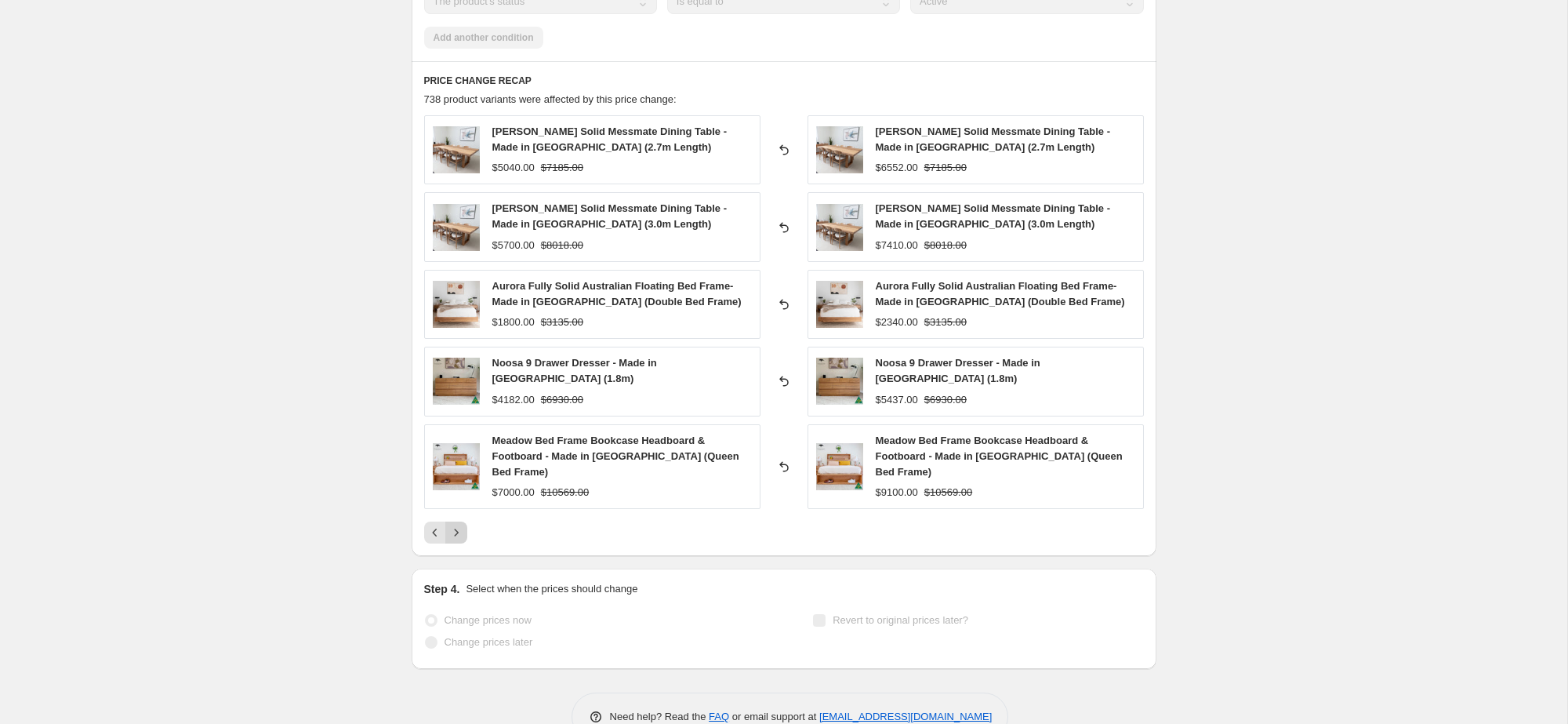
click at [464, 522] on button "Next" at bounding box center [456, 532] width 22 height 22
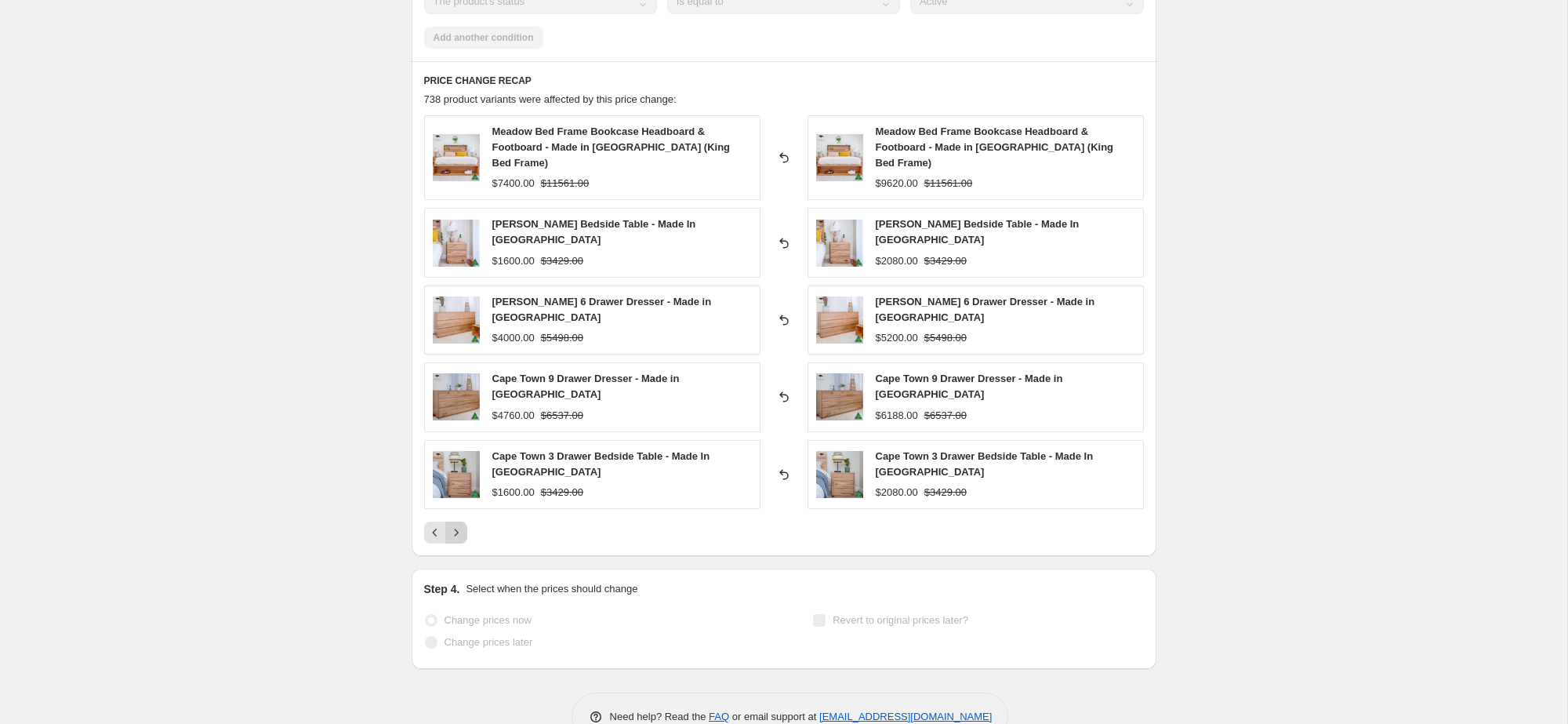
click at [464, 522] on button "Next" at bounding box center [456, 532] width 22 height 22
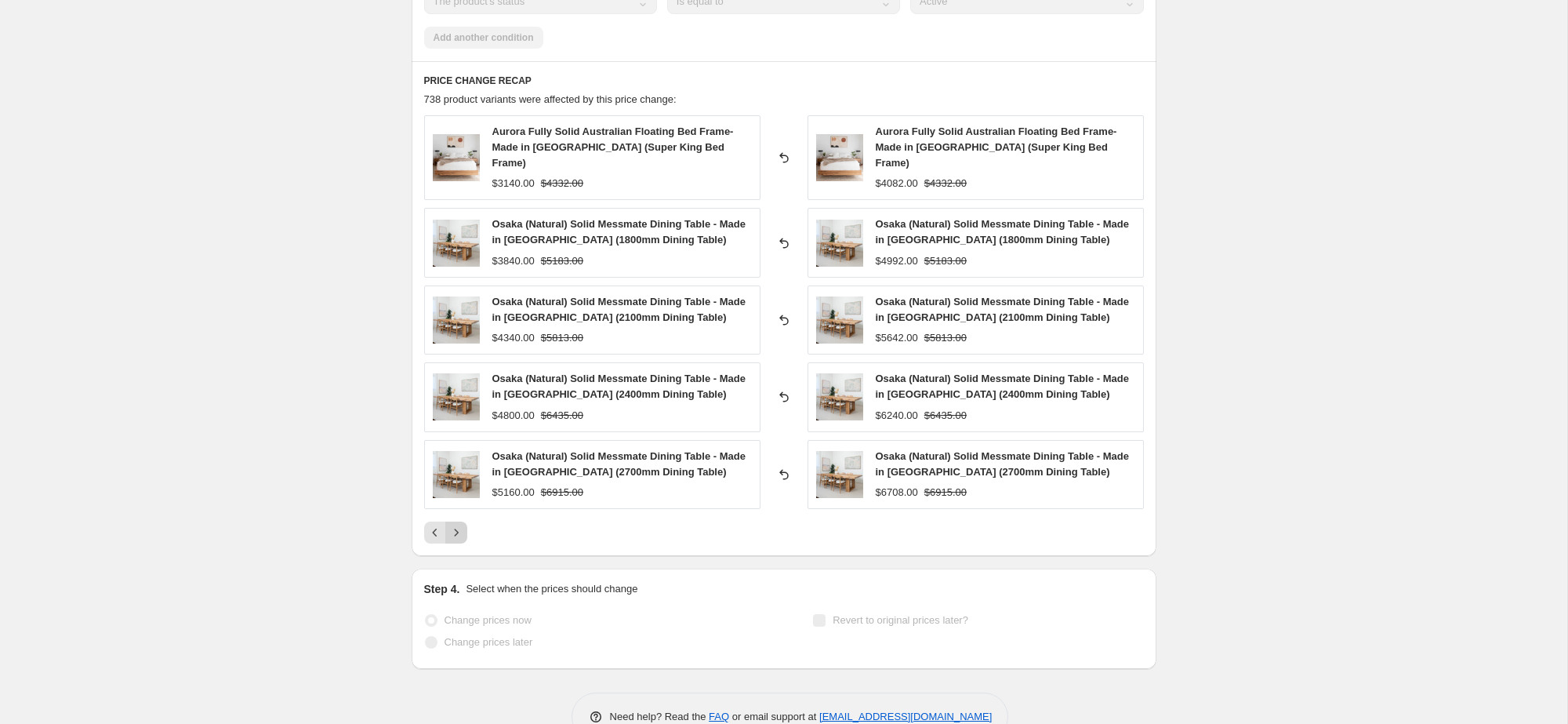
click at [464, 522] on button "Next" at bounding box center [456, 532] width 22 height 22
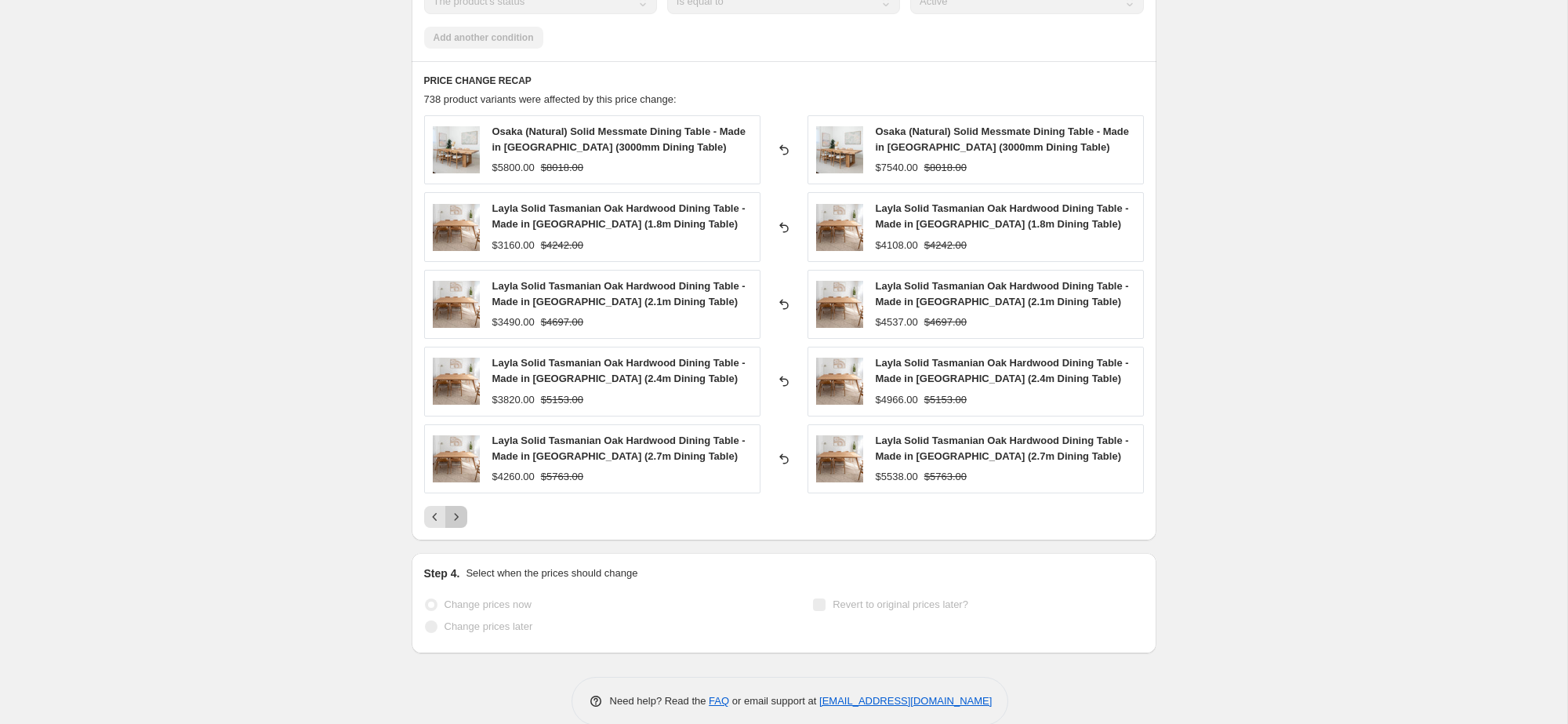
click at [464, 509] on button "Next" at bounding box center [456, 517] width 22 height 22
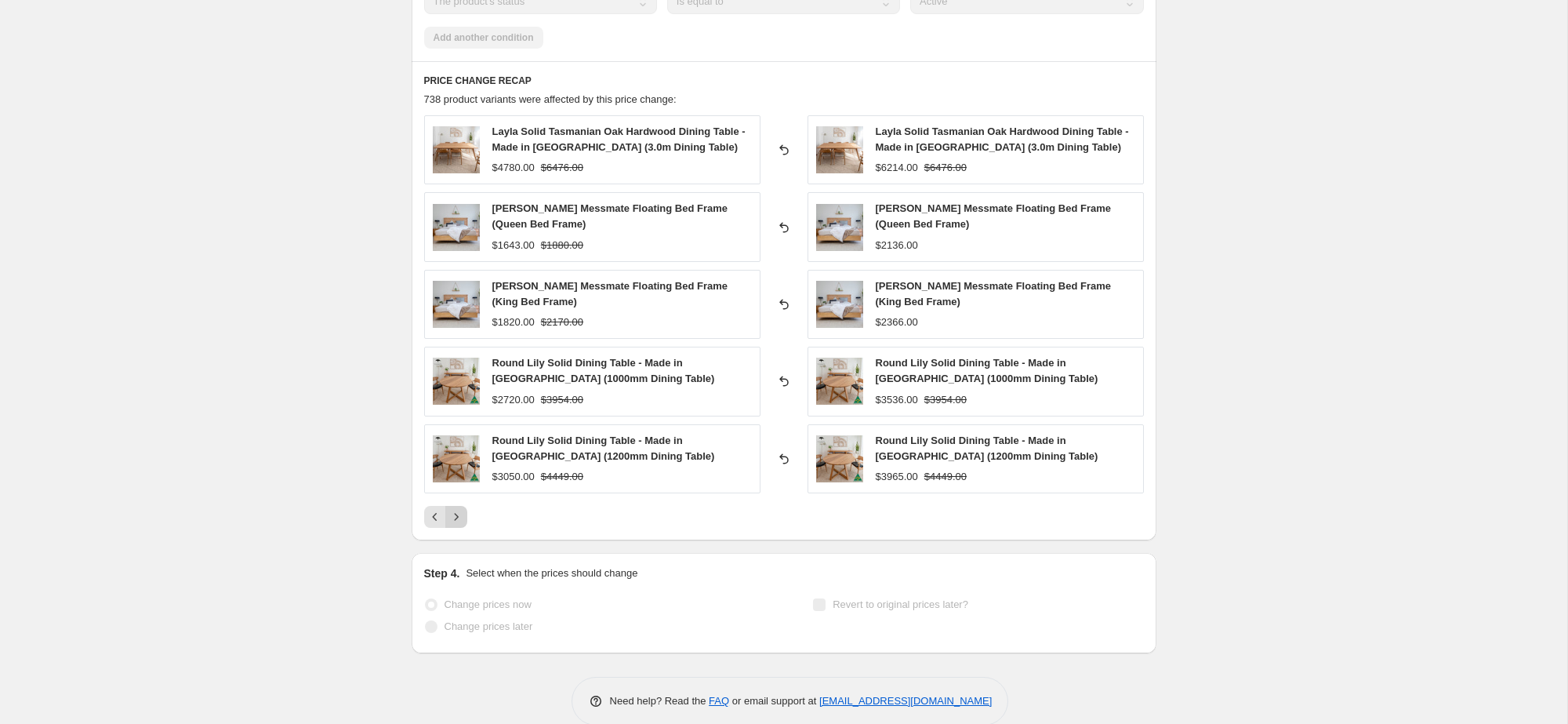
click at [464, 509] on button "Next" at bounding box center [456, 517] width 22 height 22
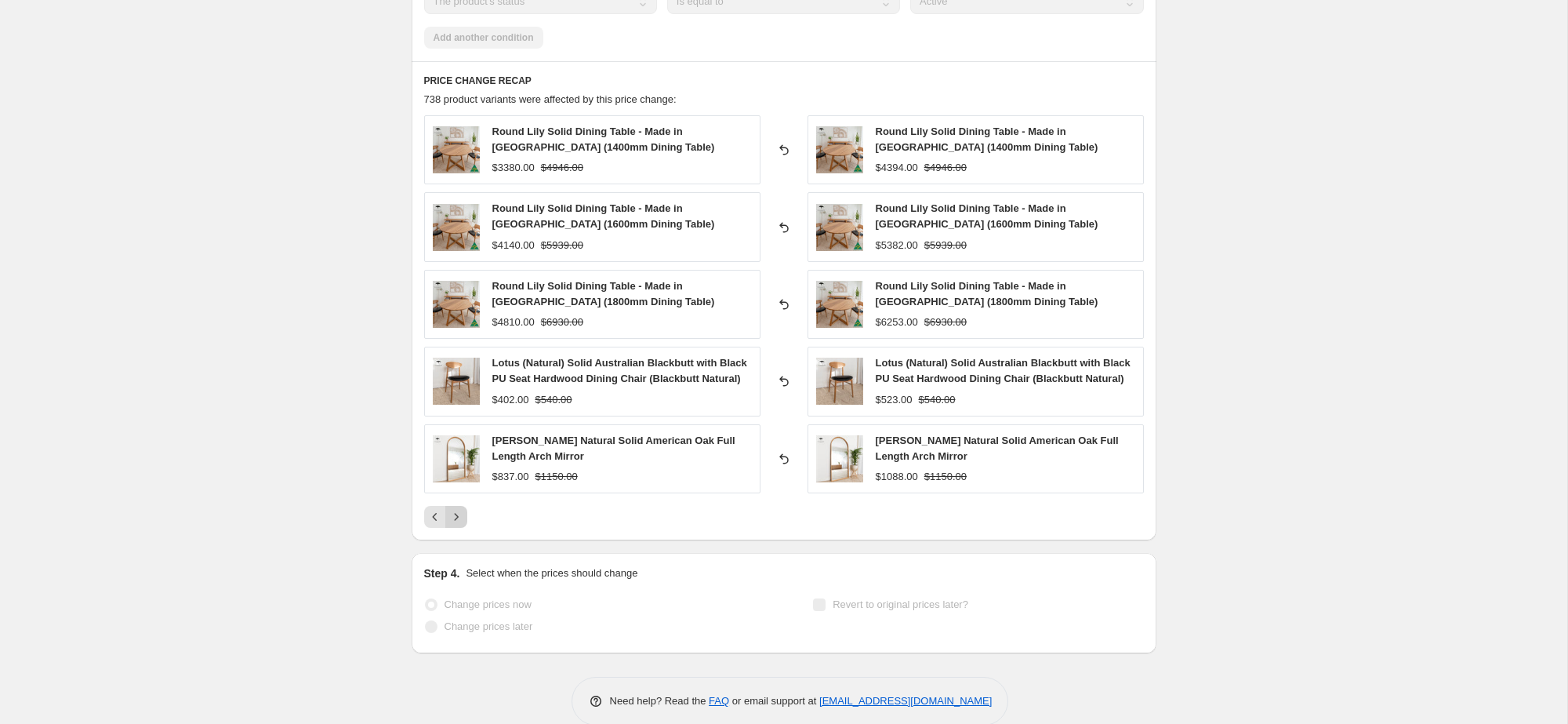
click at [464, 509] on div "Round Lily Solid Dining Table - Made in [GEOGRAPHIC_DATA] (1400mm Dining Table)…" at bounding box center [784, 321] width 720 height 413
click at [463, 524] on button "Next" at bounding box center [456, 517] width 22 height 22
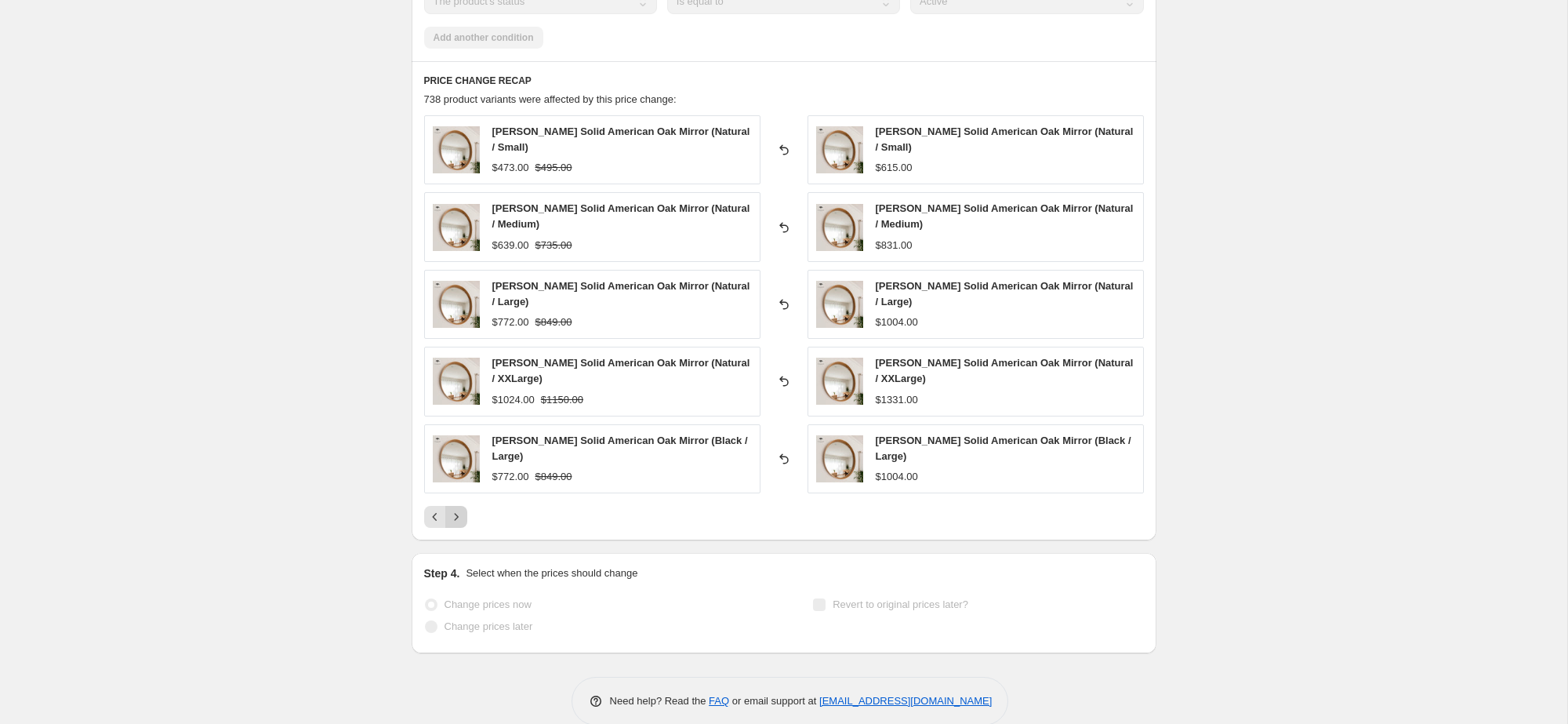
click at [461, 517] on icon "Next" at bounding box center [456, 517] width 16 height 16
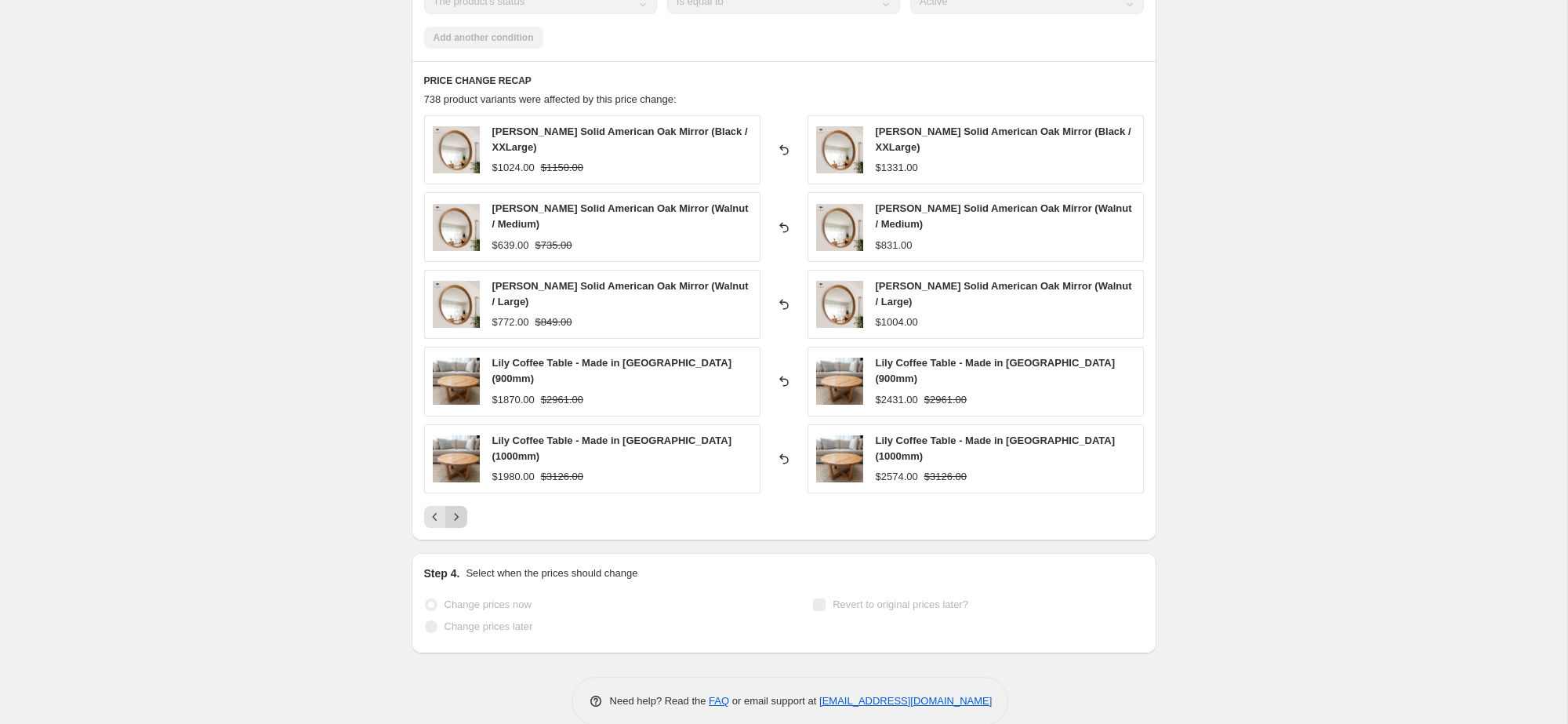
click at [461, 517] on button "Next" at bounding box center [456, 517] width 22 height 22
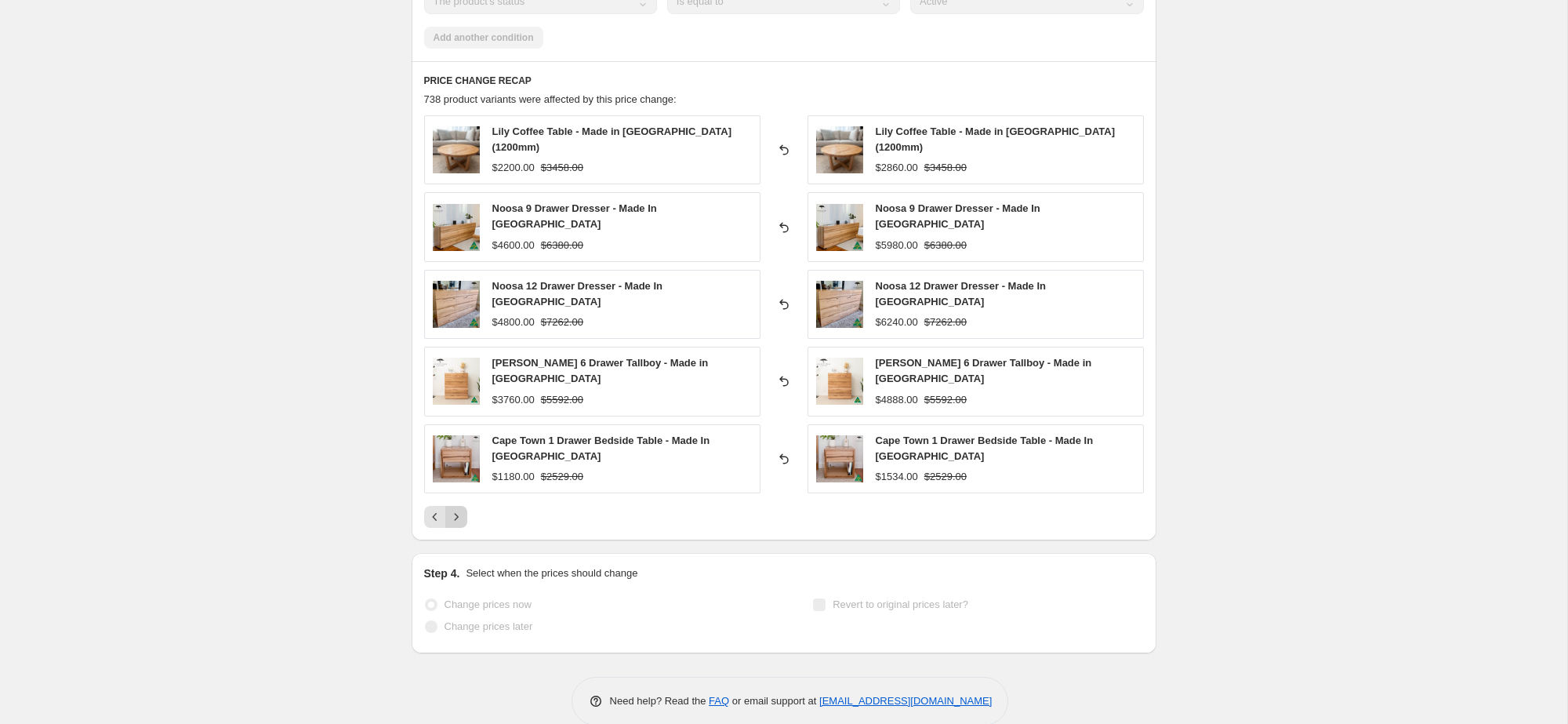
click at [461, 517] on div "PRICE CHANGE RECAP 738 product variants were affected by this price change: Lil…" at bounding box center [784, 301] width 745 height 479
